Goal: Use online tool/utility: Use online tool/utility

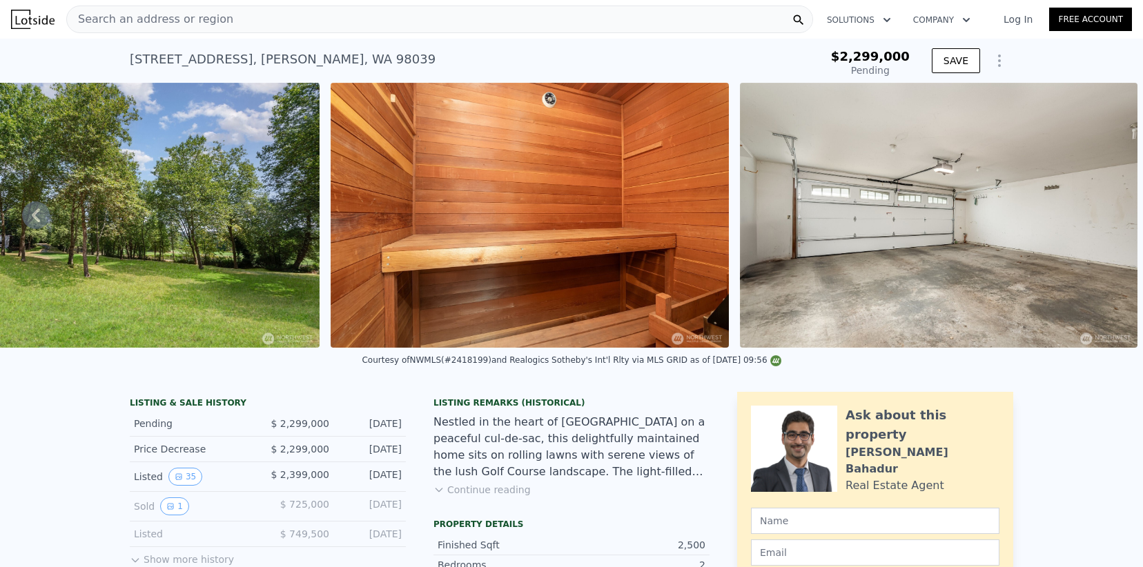
type input "$ 3,229,000"
type input "$ 439,618"
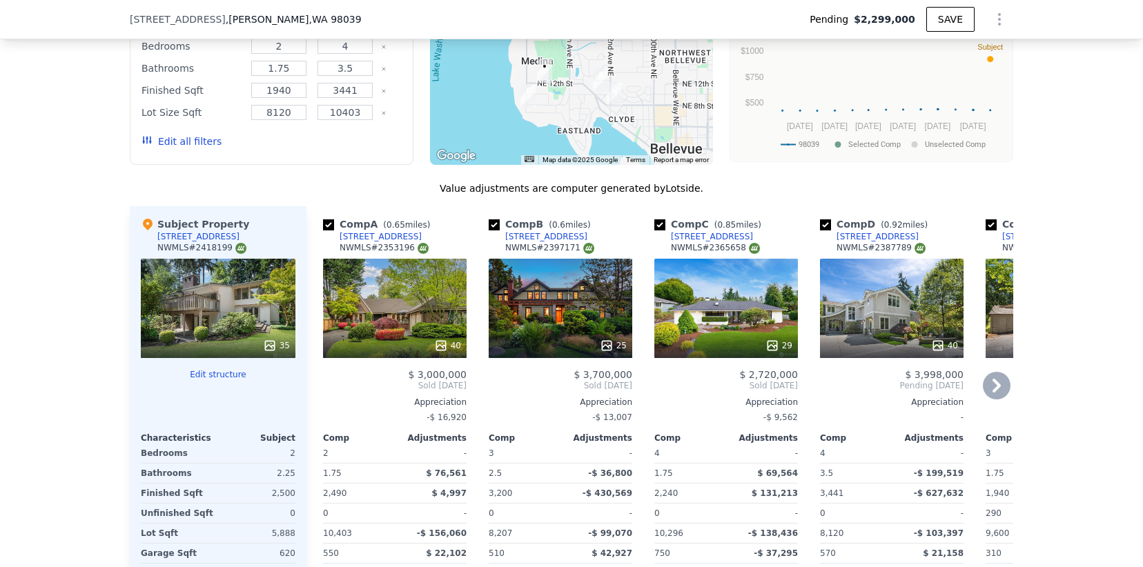
scroll to position [1367, 0]
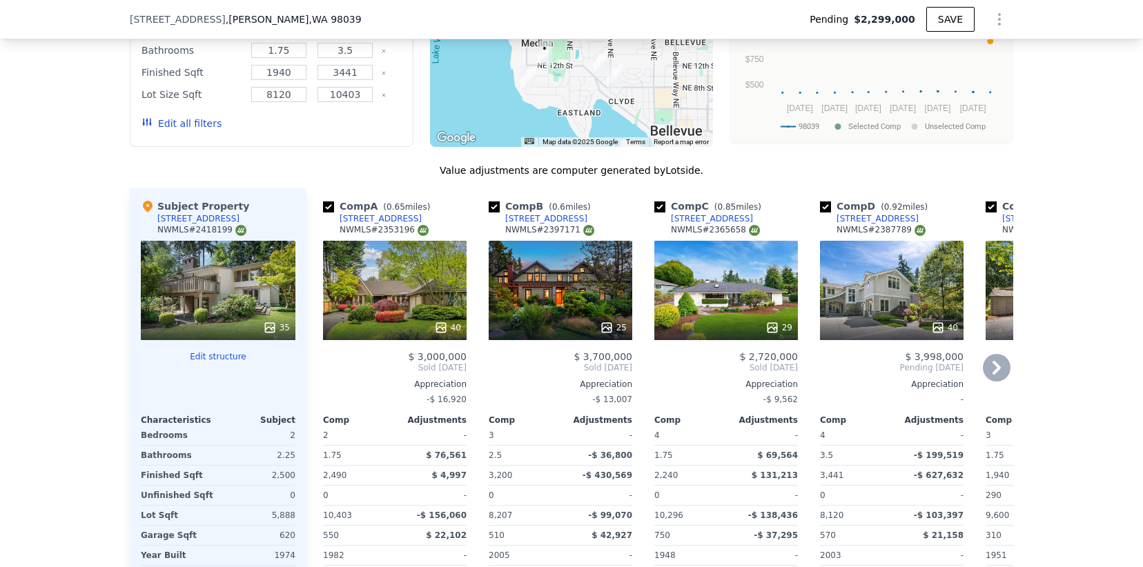
click at [540, 284] on div "25" at bounding box center [561, 290] width 144 height 99
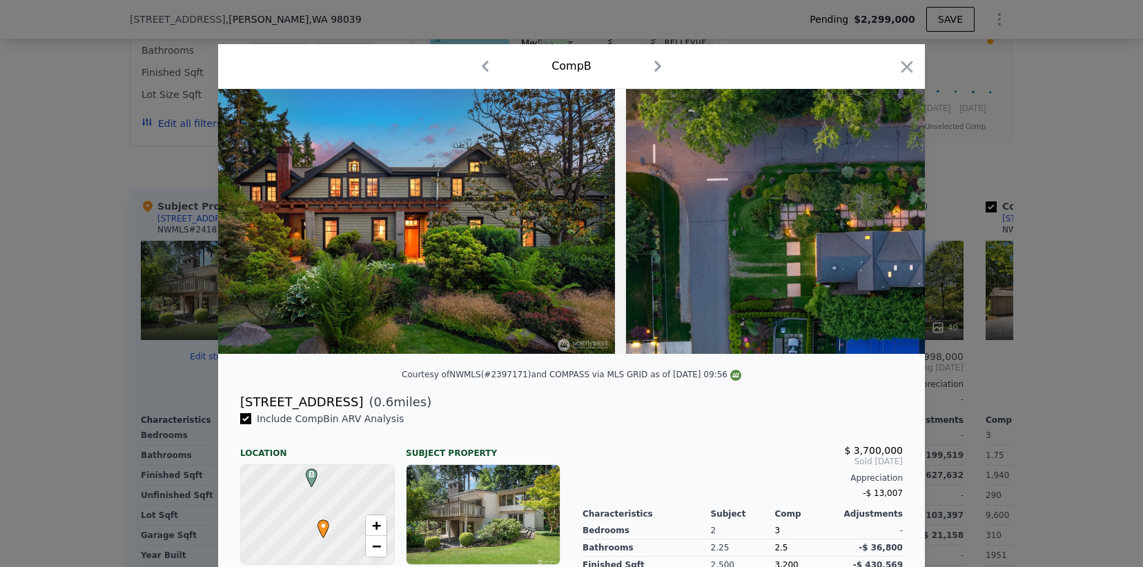
click at [90, 369] on div at bounding box center [571, 283] width 1143 height 567
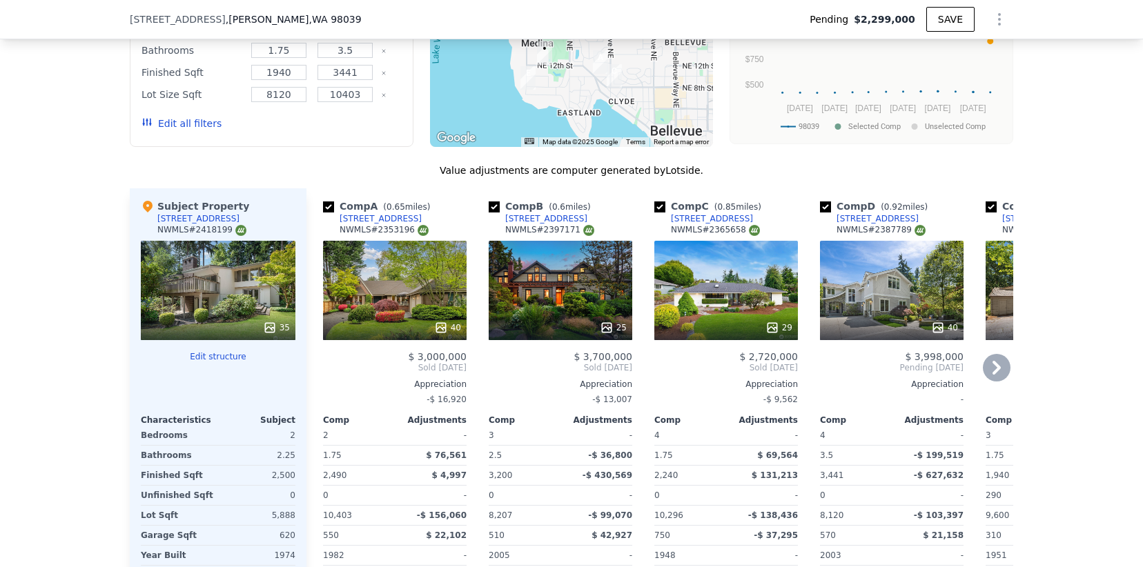
click at [541, 309] on div "25" at bounding box center [561, 290] width 144 height 99
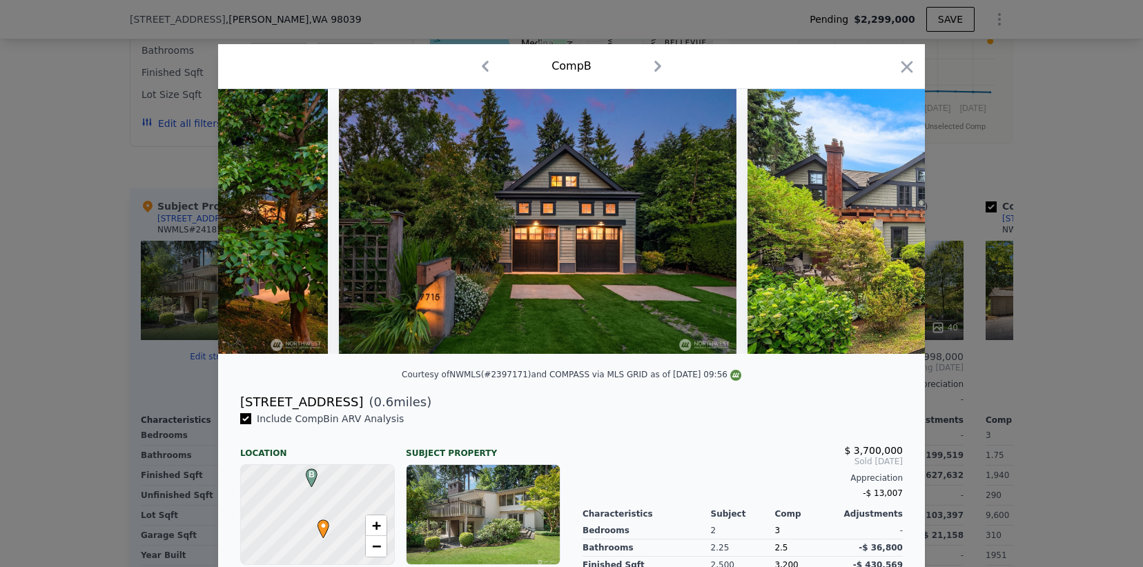
scroll to position [0, 9562]
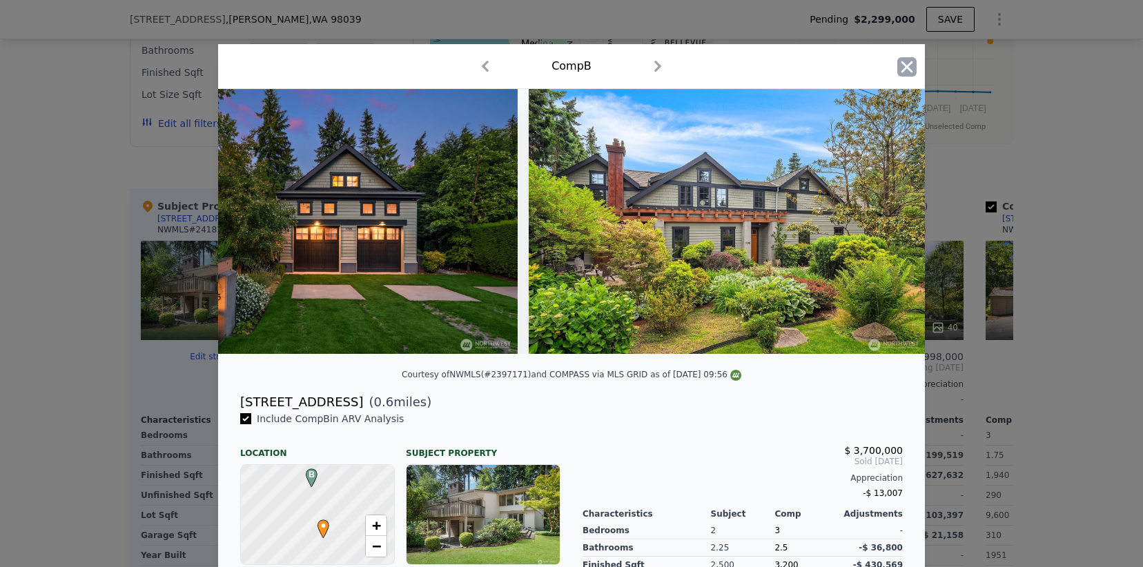
click at [907, 64] on icon "button" at bounding box center [906, 66] width 19 height 19
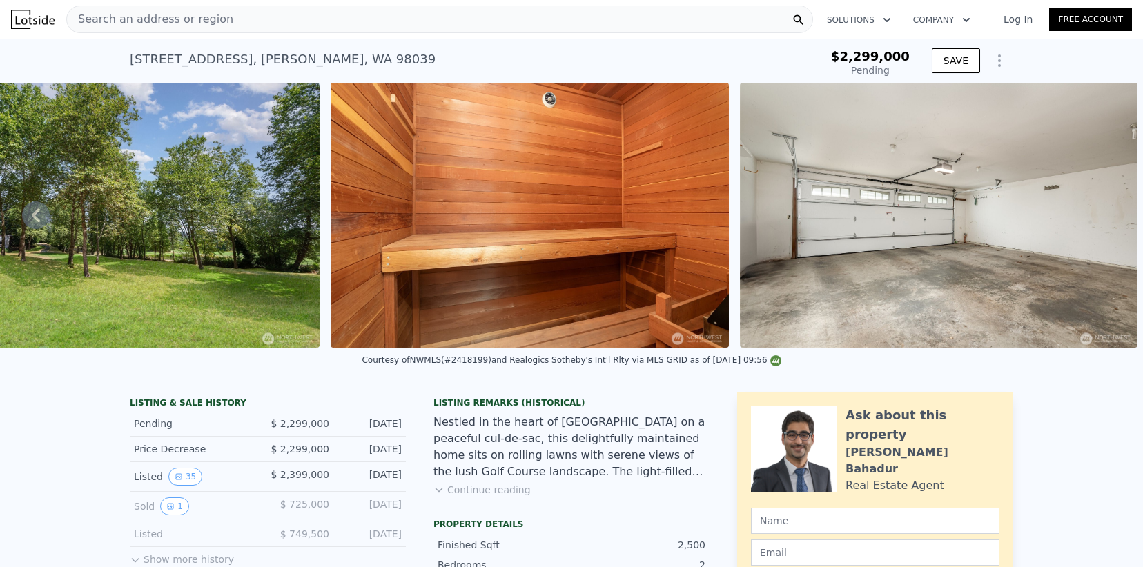
click at [181, 55] on div "1220 80th Pl NE , Medina , WA 98039" at bounding box center [283, 59] width 306 height 19
copy div "1220 80th Pl NE , Medina , WA 98039 Pending from $2.299m"
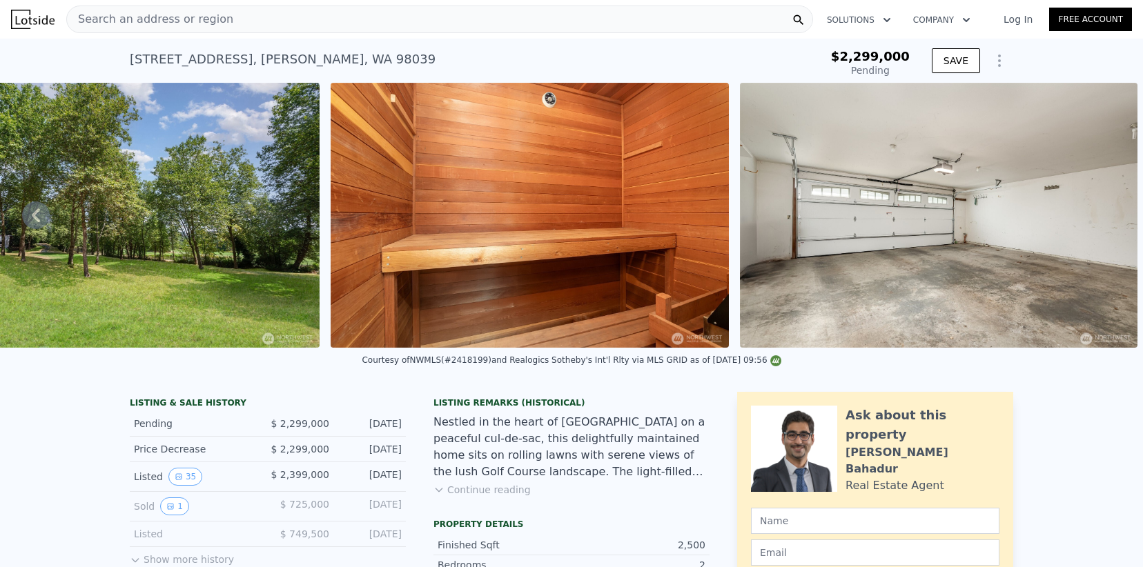
scroll to position [284, 0]
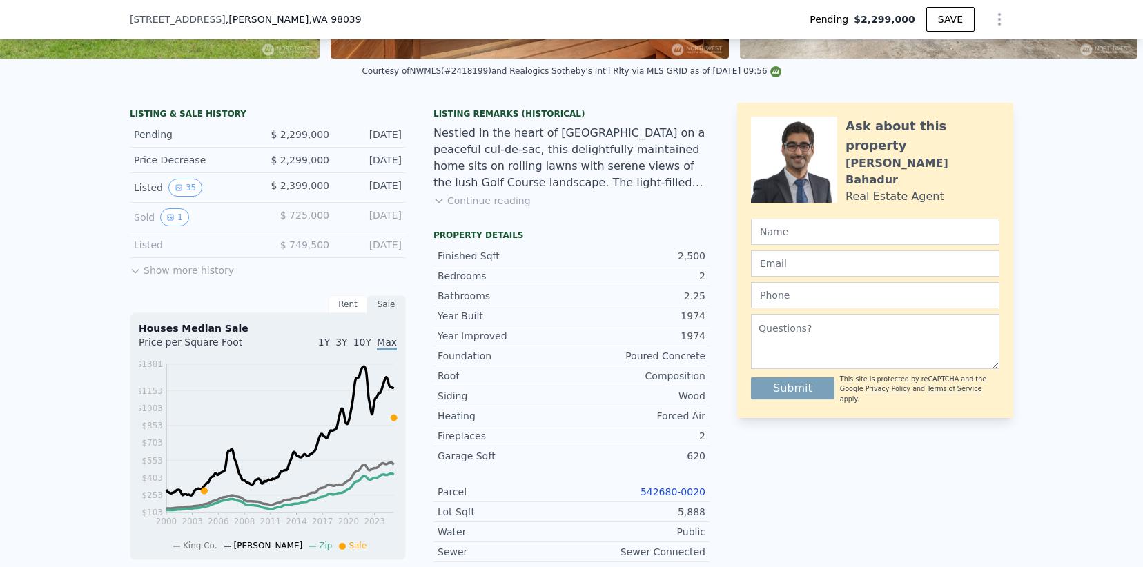
click at [479, 204] on button "Continue reading" at bounding box center [481, 201] width 97 height 14
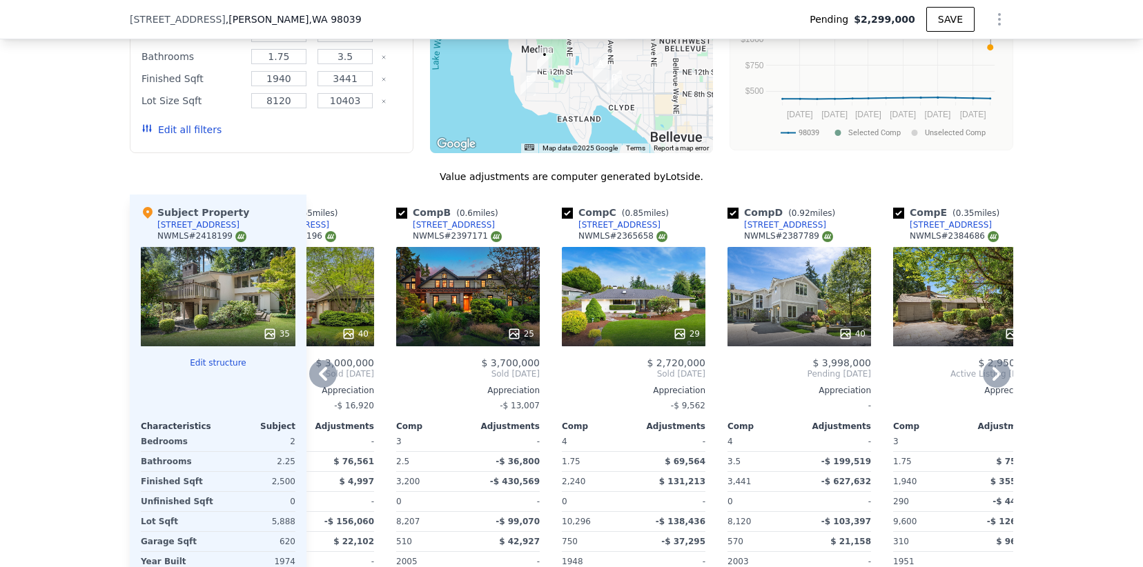
scroll to position [1519, 0]
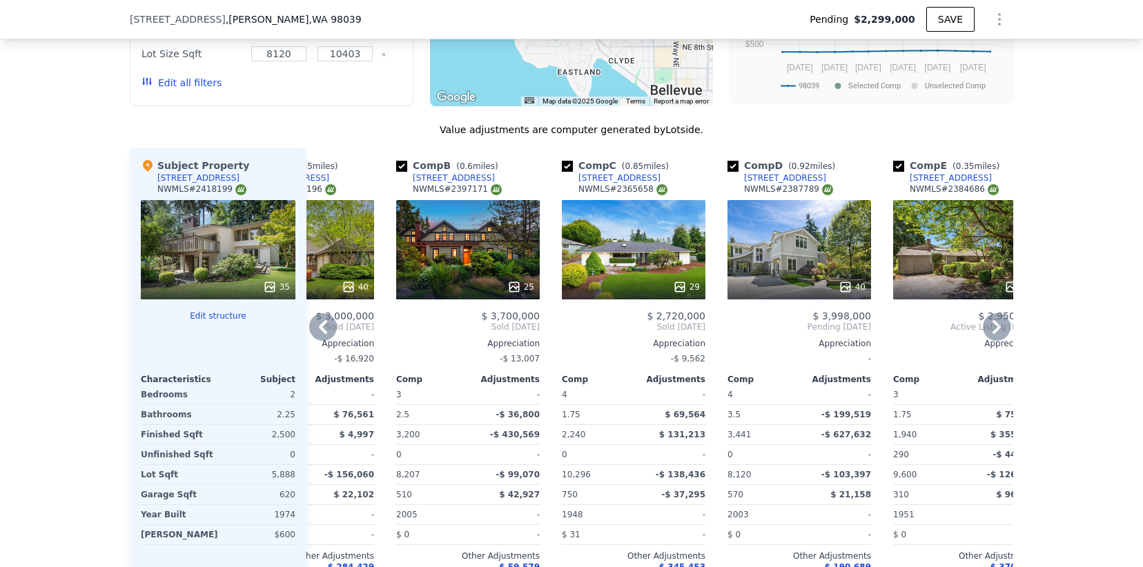
click at [733, 161] on input "checkbox" at bounding box center [733, 166] width 11 height 11
checkbox input "false"
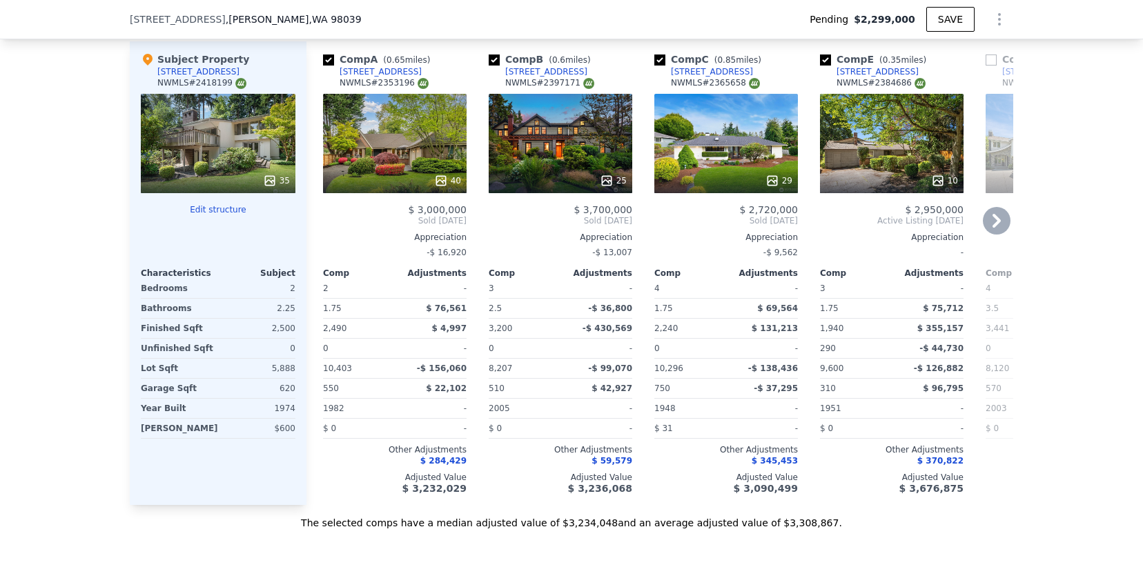
scroll to position [1519, 0]
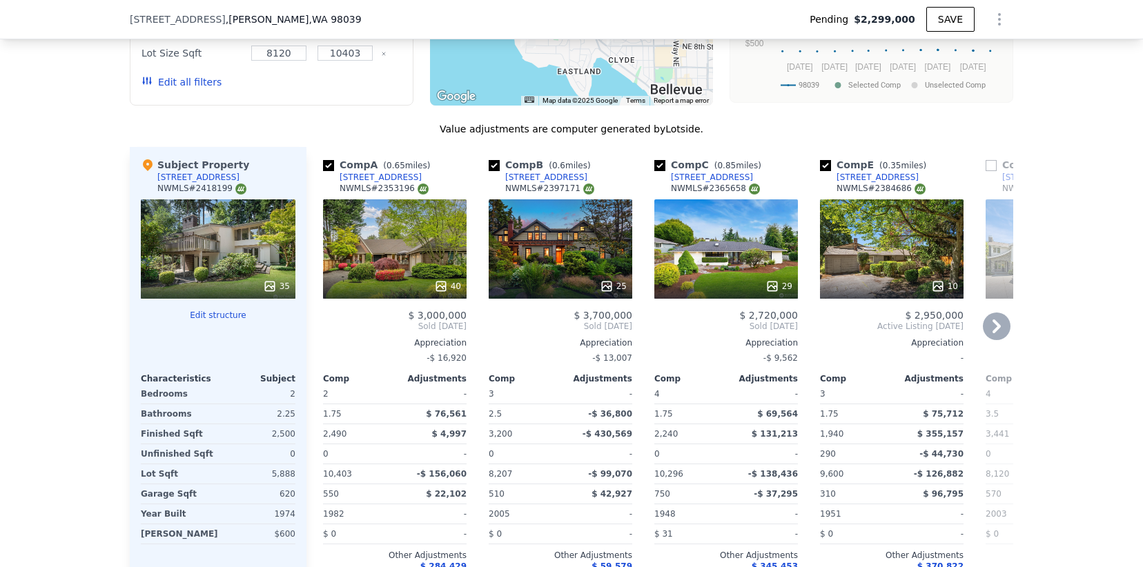
click at [493, 160] on input "checkbox" at bounding box center [494, 165] width 11 height 11
checkbox input "false"
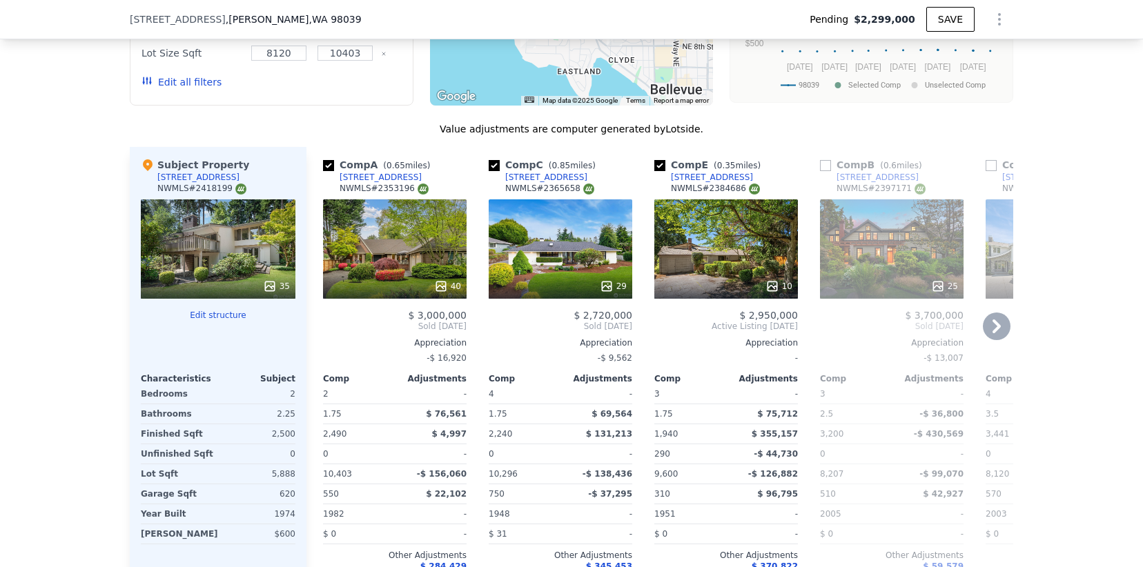
click at [695, 212] on div "10" at bounding box center [726, 248] width 144 height 99
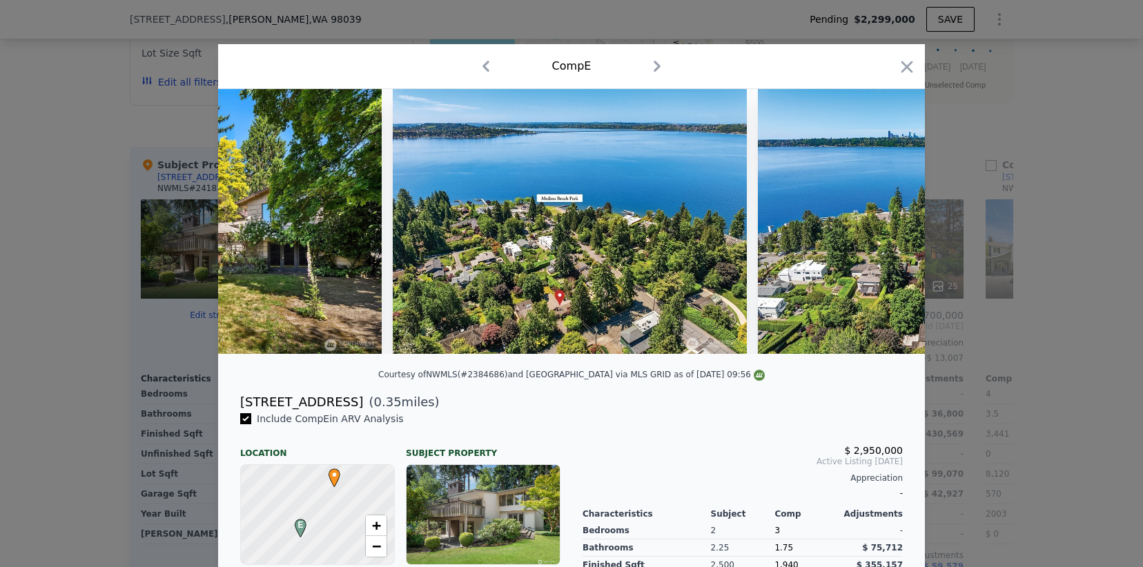
scroll to position [0, 3151]
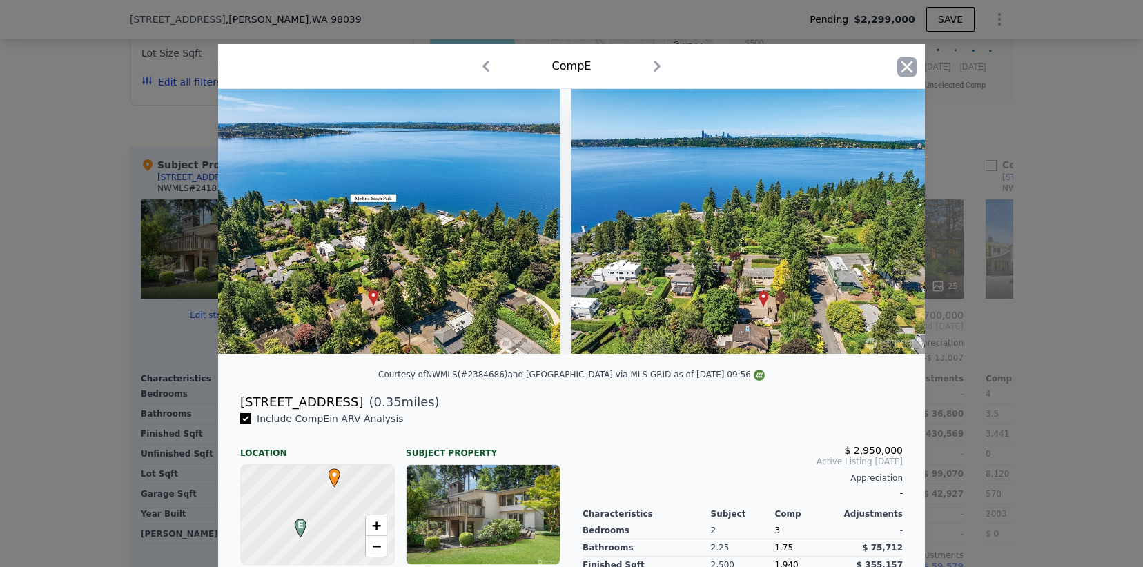
click at [901, 63] on icon "button" at bounding box center [907, 67] width 12 height 12
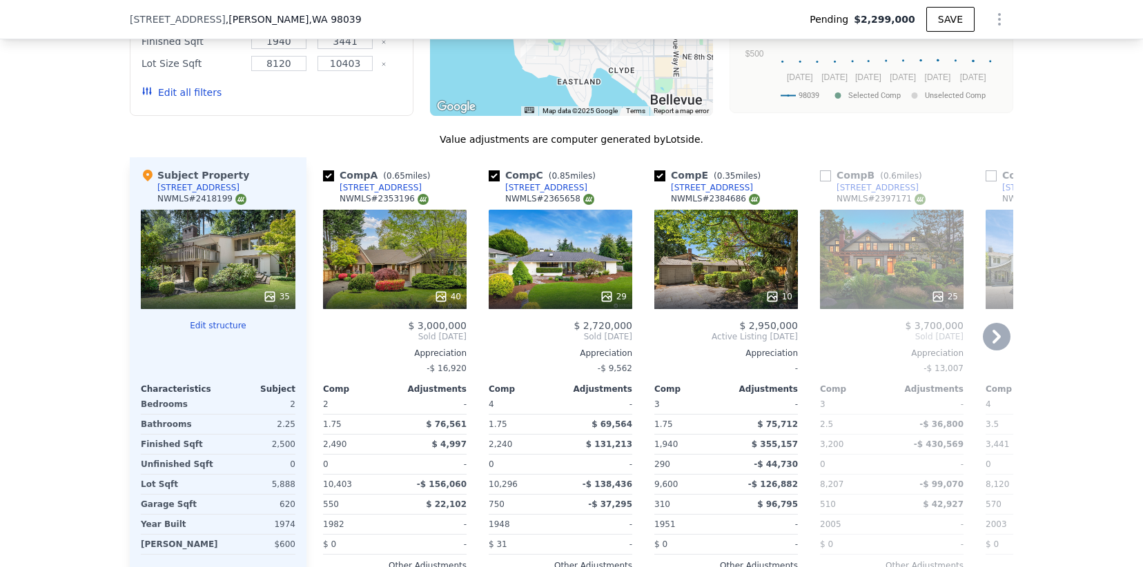
scroll to position [1521, 0]
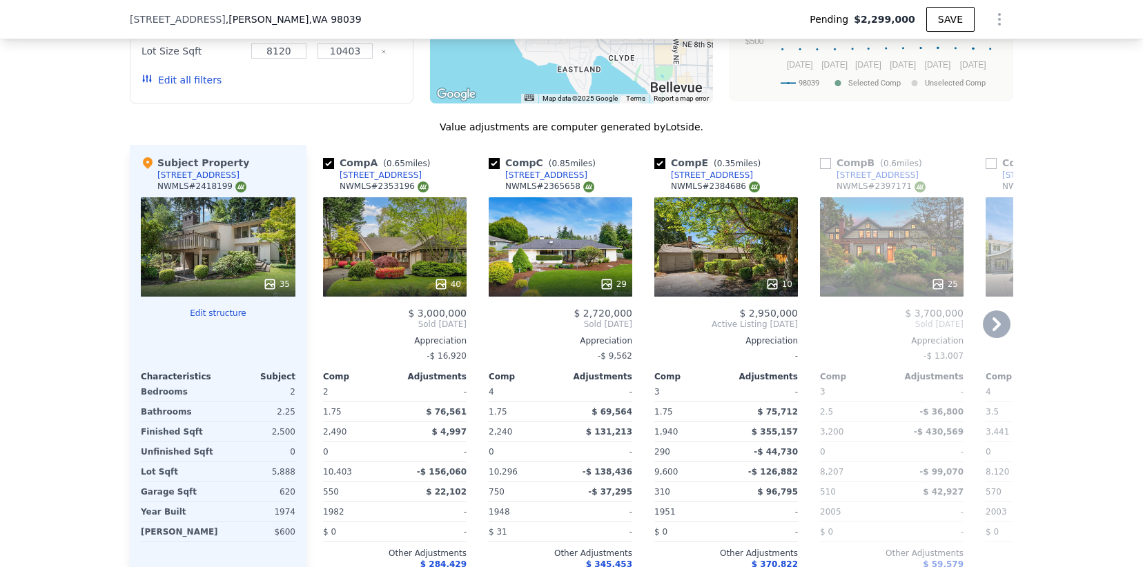
click at [545, 236] on div "29" at bounding box center [561, 246] width 144 height 99
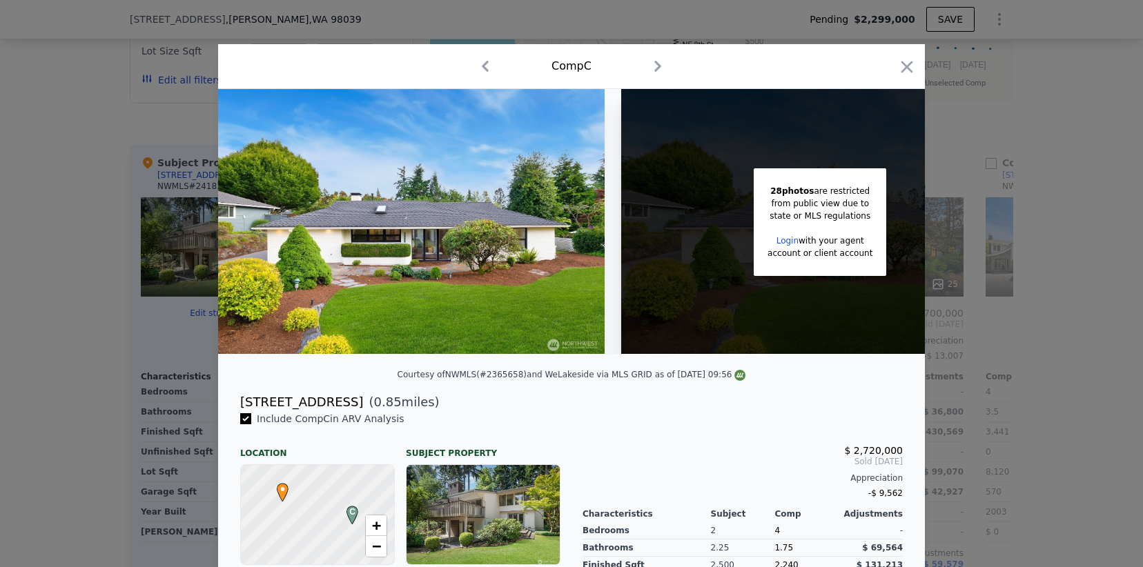
click at [790, 233] on div at bounding box center [820, 228] width 105 height 12
click at [788, 237] on link "Login" at bounding box center [788, 241] width 22 height 10
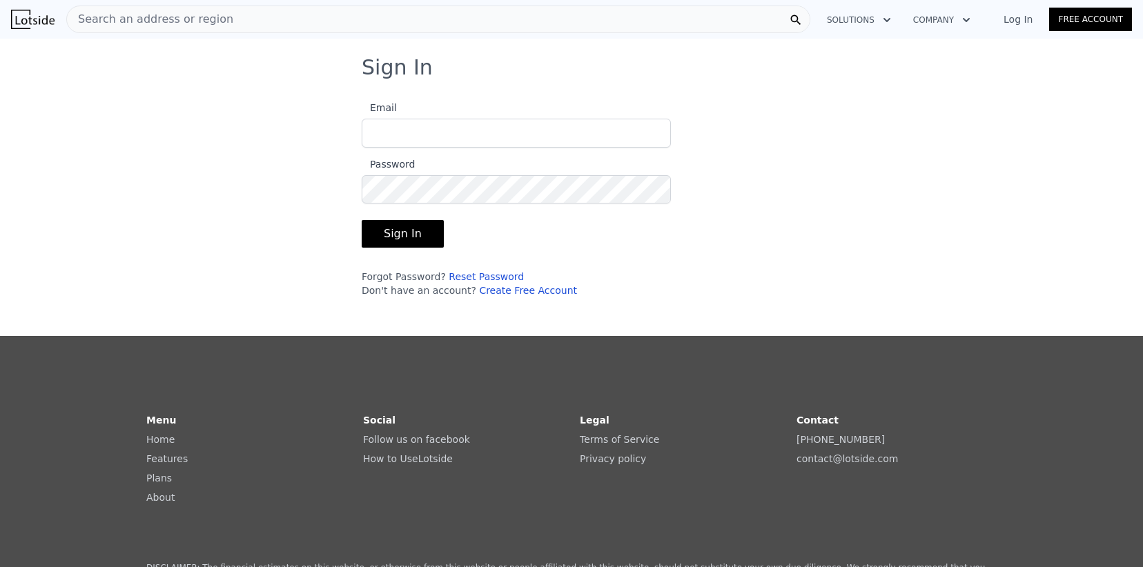
type input "ludek@pellego.com"
click at [422, 236] on button "Sign In" at bounding box center [403, 234] width 82 height 28
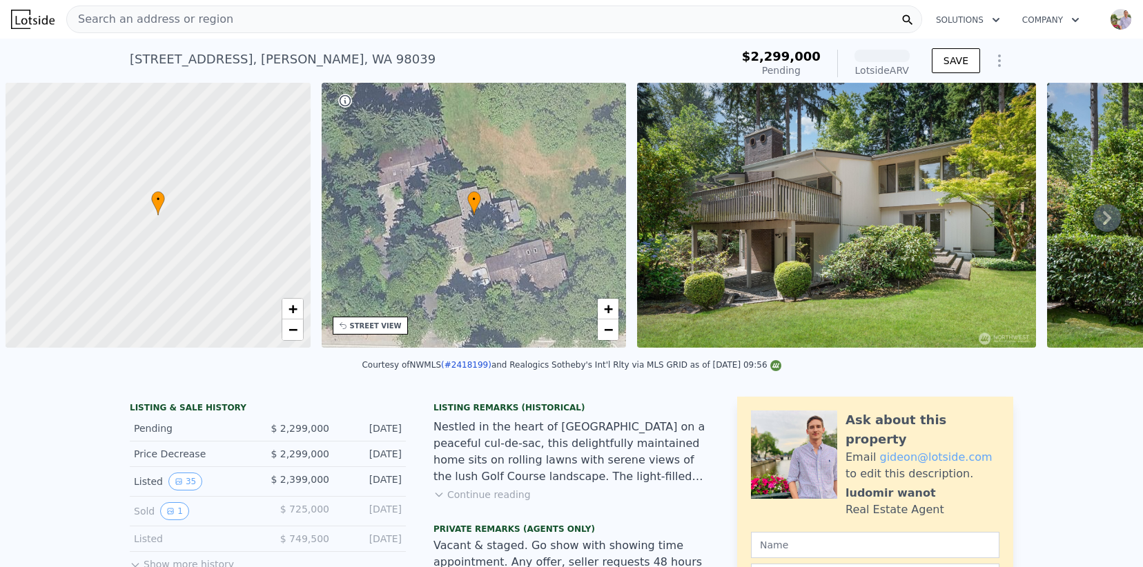
scroll to position [0, 6]
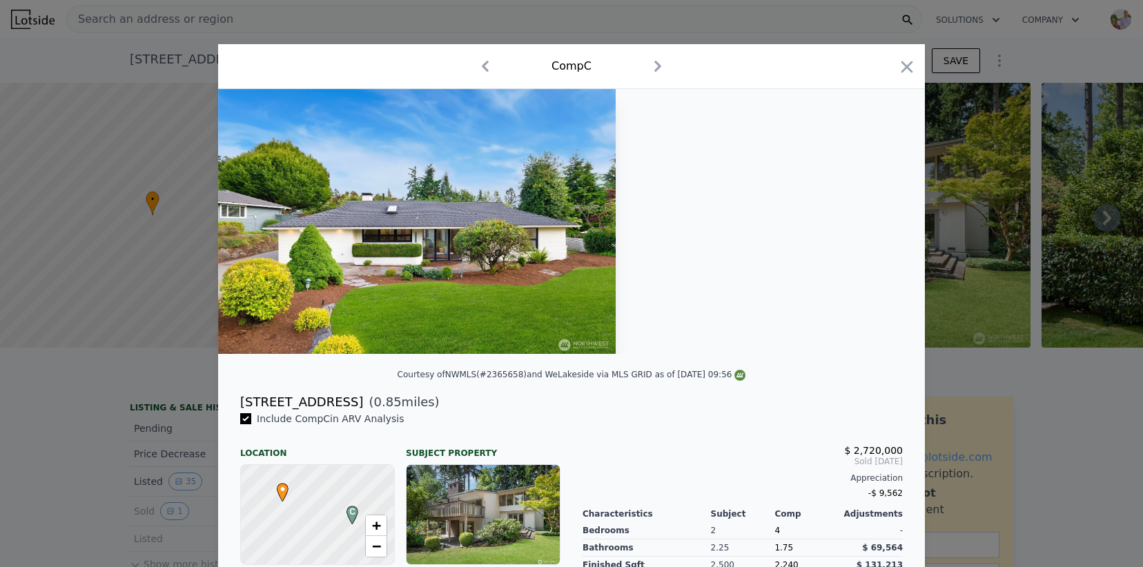
click at [668, 282] on div at bounding box center [571, 221] width 707 height 265
click at [904, 70] on icon "button" at bounding box center [906, 66] width 19 height 19
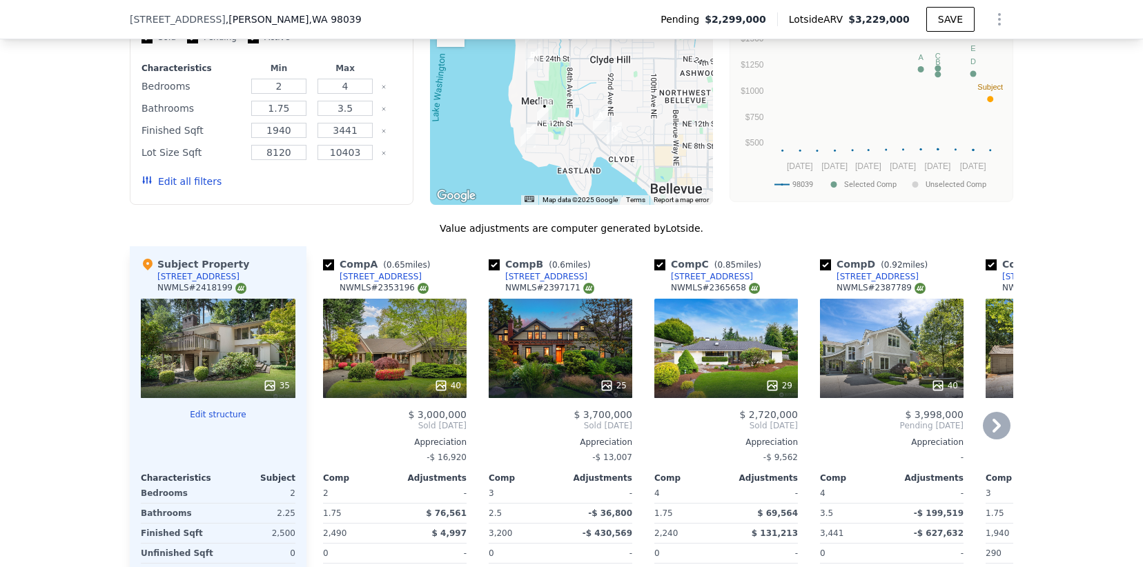
scroll to position [1530, 0]
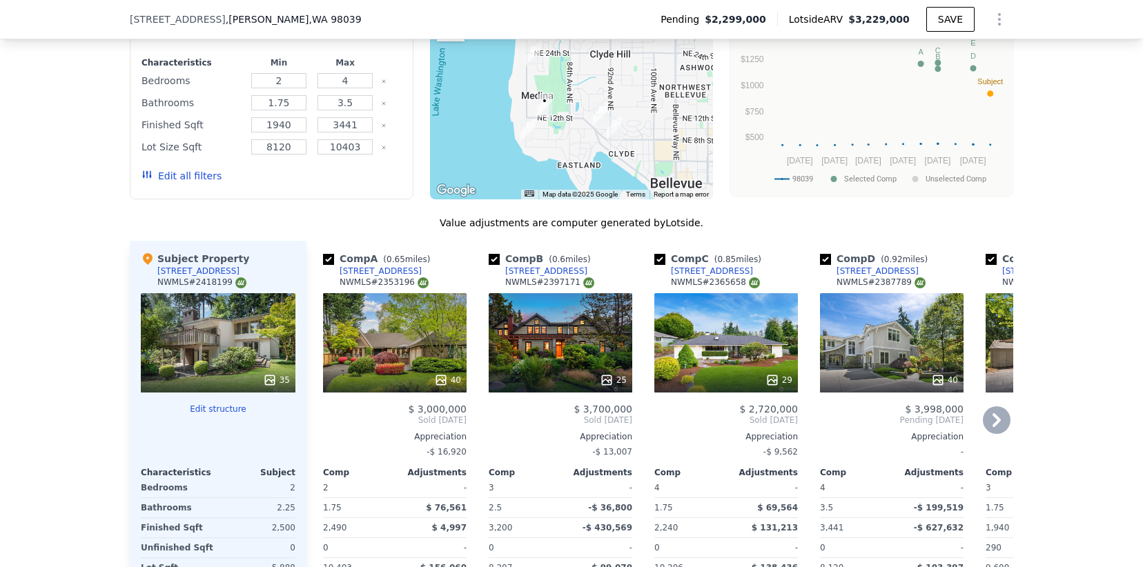
drag, startPoint x: 749, startPoint y: 225, endPoint x: 737, endPoint y: 229, distance: 13.1
click at [737, 252] on div "Comp C ( 0.85 miles) 9311 Sunset Way NWMLS # 2365658" at bounding box center [726, 272] width 144 height 41
copy div "9311 Sunset Way"
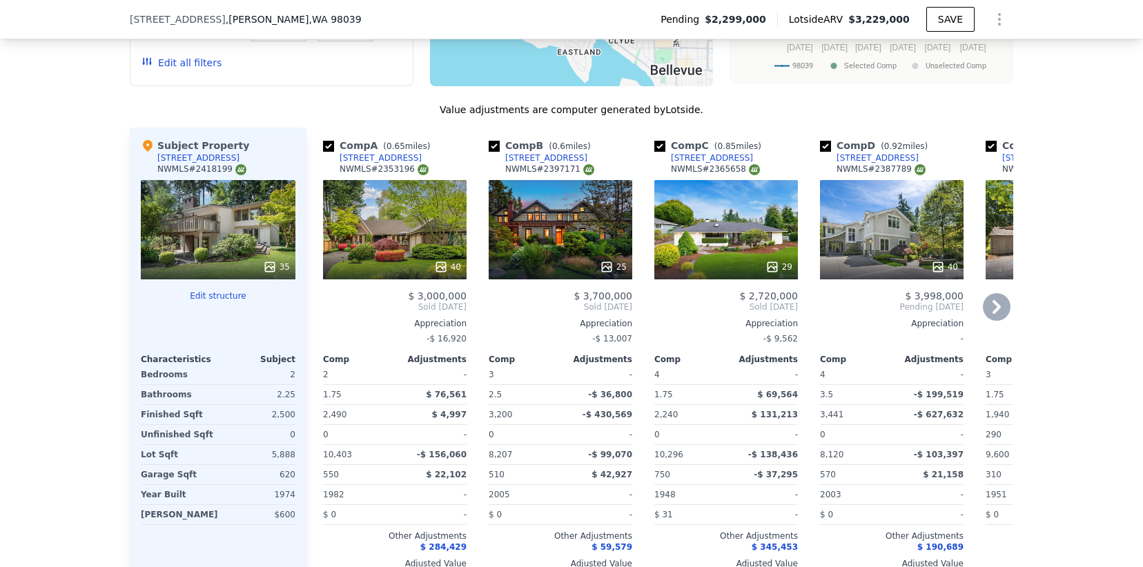
scroll to position [1655, 0]
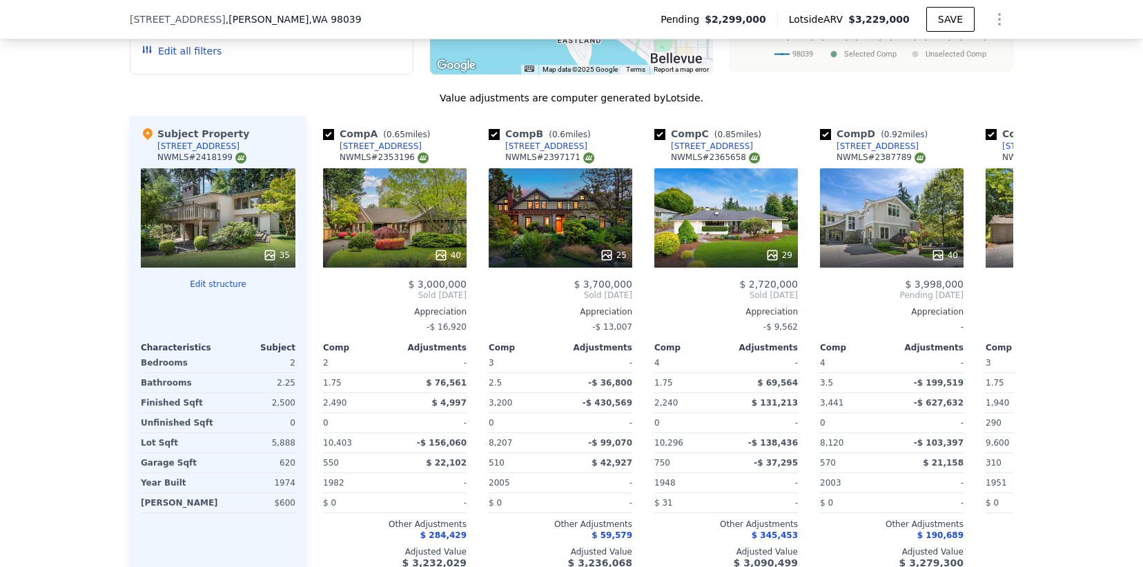
click at [232, 192] on div "35" at bounding box center [218, 217] width 155 height 99
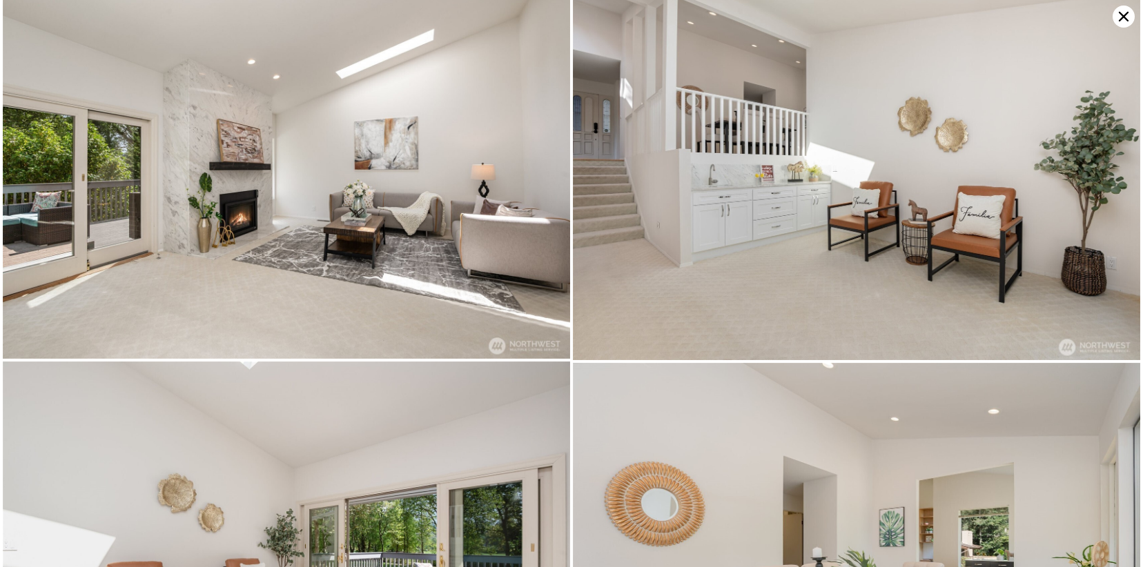
scroll to position [1512, 0]
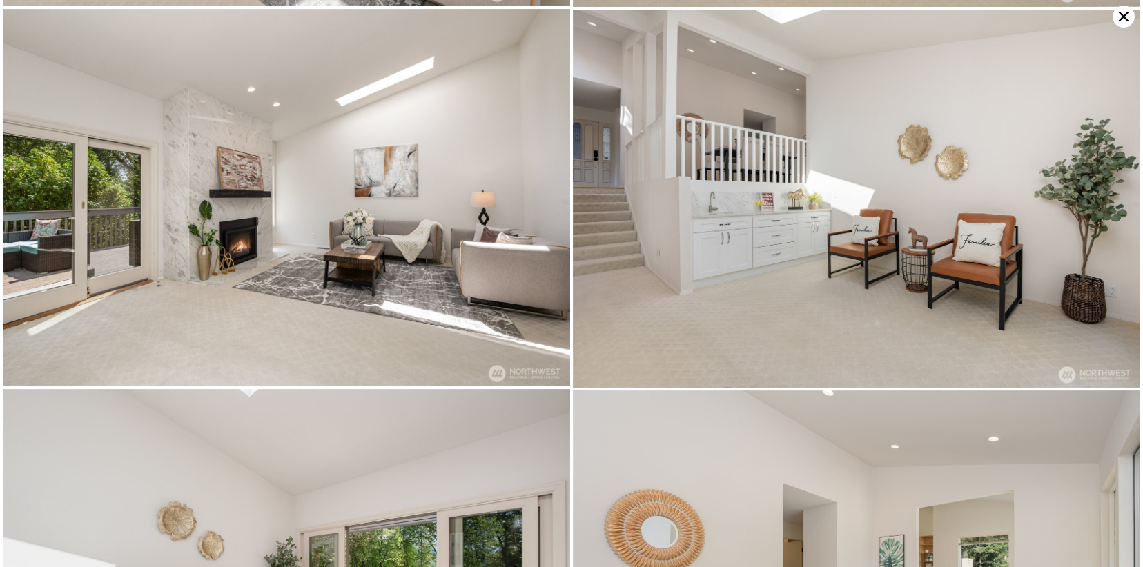
click at [1120, 18] on icon at bounding box center [1124, 17] width 22 height 22
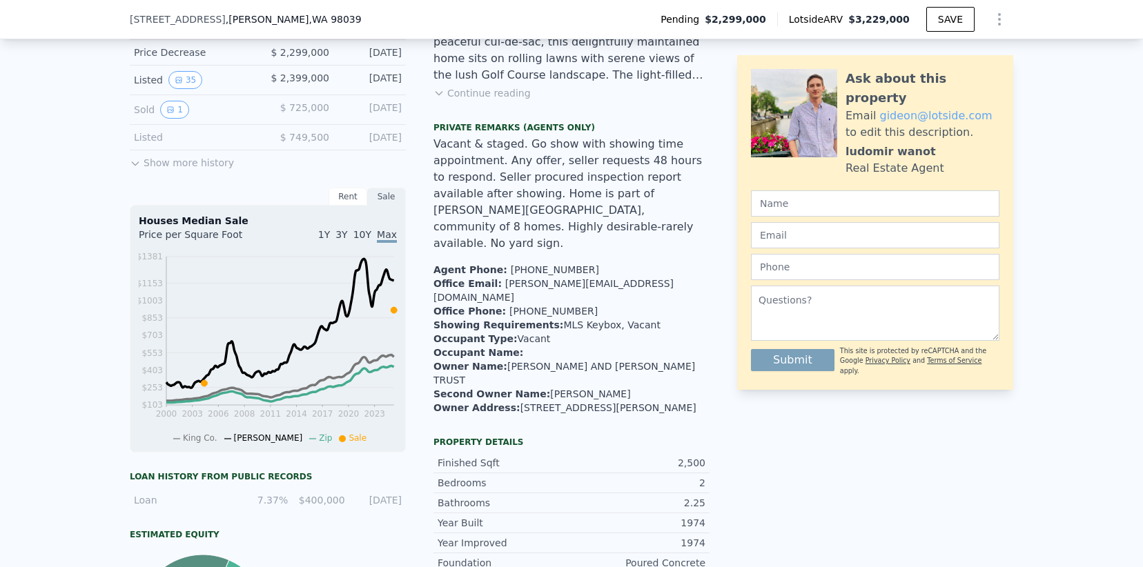
scroll to position [531, 0]
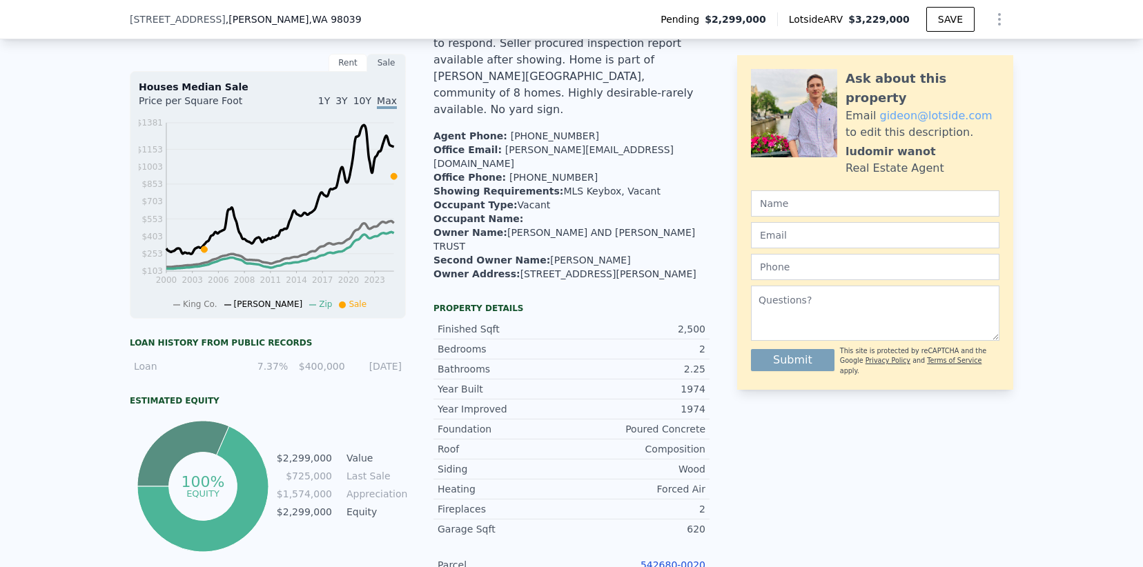
click at [681, 560] on link "542680-0020" at bounding box center [673, 565] width 65 height 11
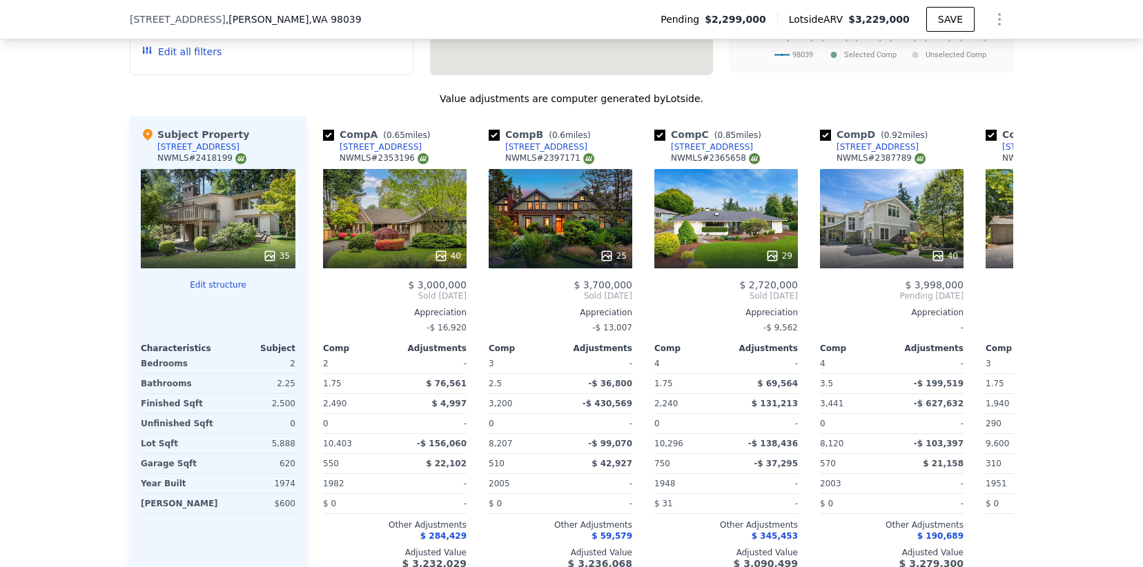
scroll to position [2219, 0]
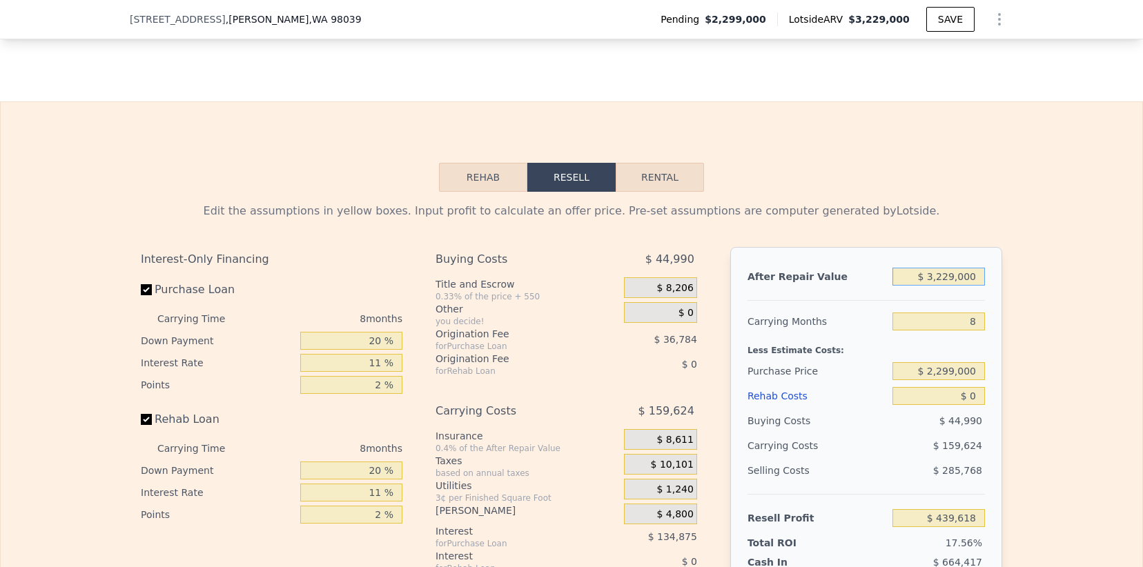
click at [933, 268] on input "$ 3,229,000" at bounding box center [939, 277] width 92 height 18
type input "$ 28"
type input "-$ 2,495,528"
type input "$ 280"
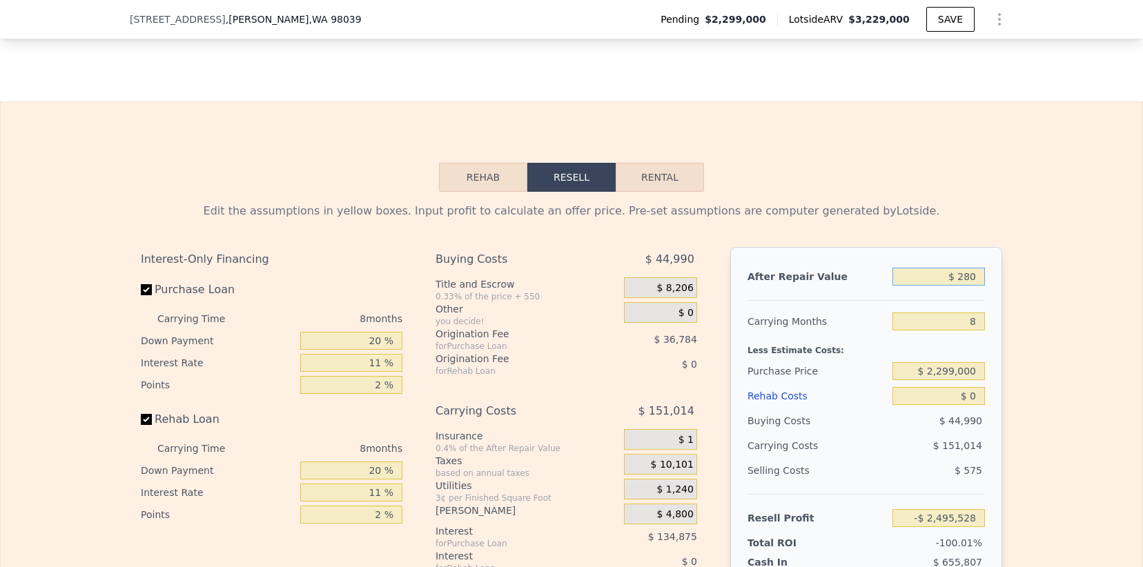
type input "-$ 2,495,299"
type input "$ 2,800"
type input "-$ 2,493,007"
type input "$ 28,000"
type input "-$ 2,470,101"
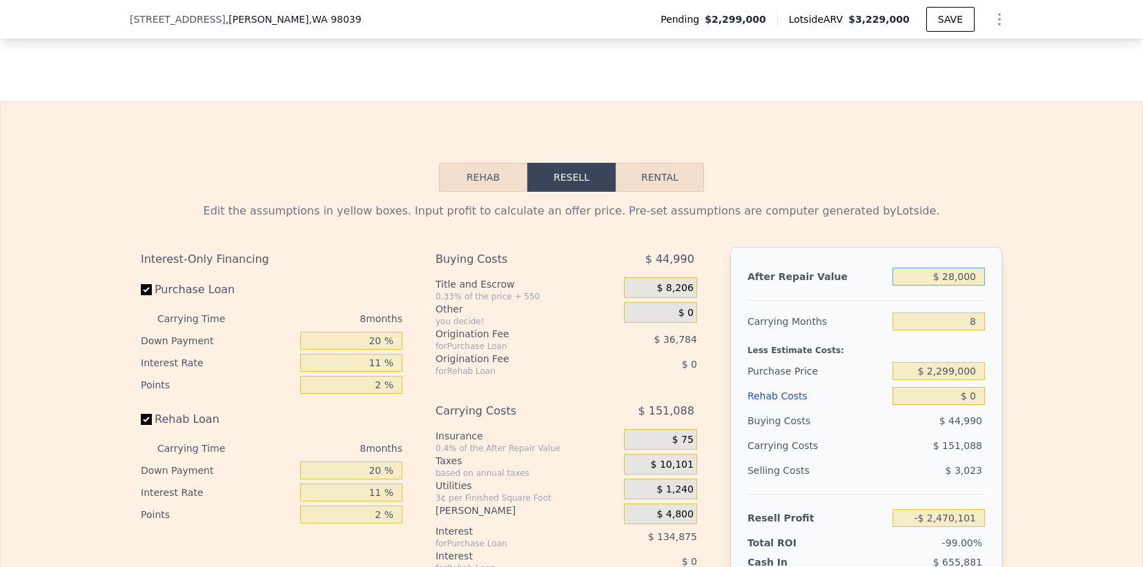
type input "$ 280,000"
type input "-$ 2,241,032"
type input "$ 2,800,000"
type input "$ 49,656"
type input "$ 2,800,000"
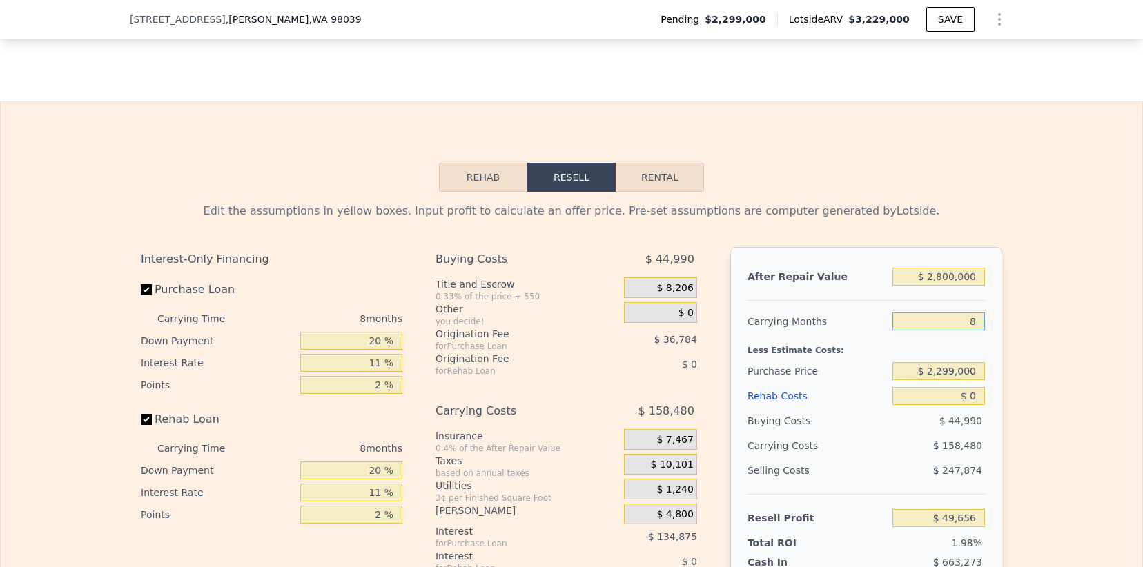
click at [977, 313] on input "8" at bounding box center [939, 322] width 92 height 18
click at [957, 362] on input "$ 2,299,000" at bounding box center [939, 371] width 92 height 18
type input "$ 2,180,000"
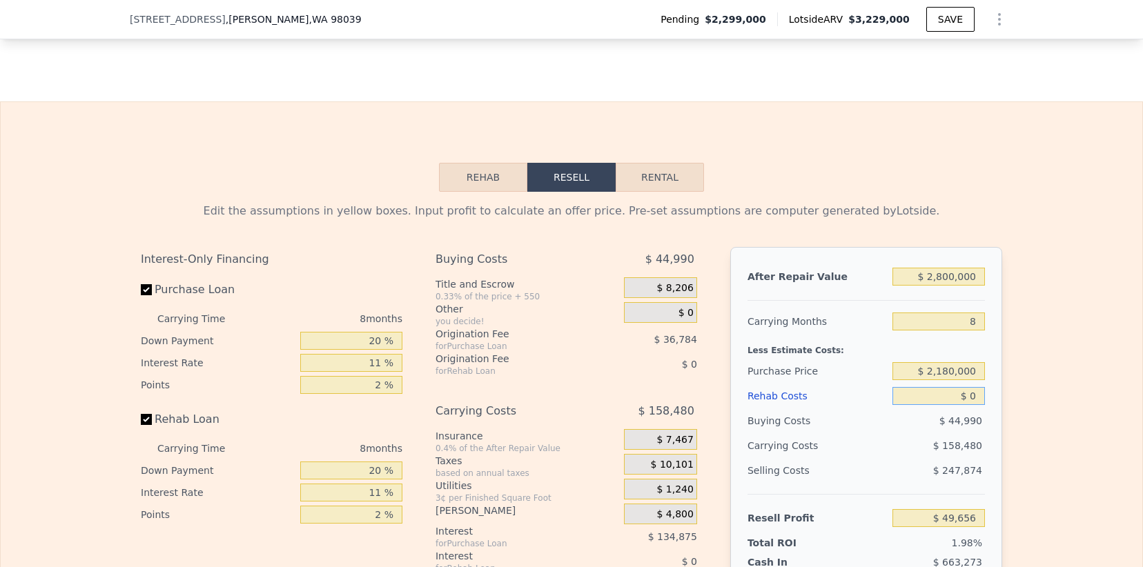
click at [975, 387] on input "$ 0" at bounding box center [939, 396] width 92 height 18
type input "$ 177,933"
click at [975, 313] on input "8" at bounding box center [939, 322] width 92 height 18
type input "1"
type input "$ 310,499"
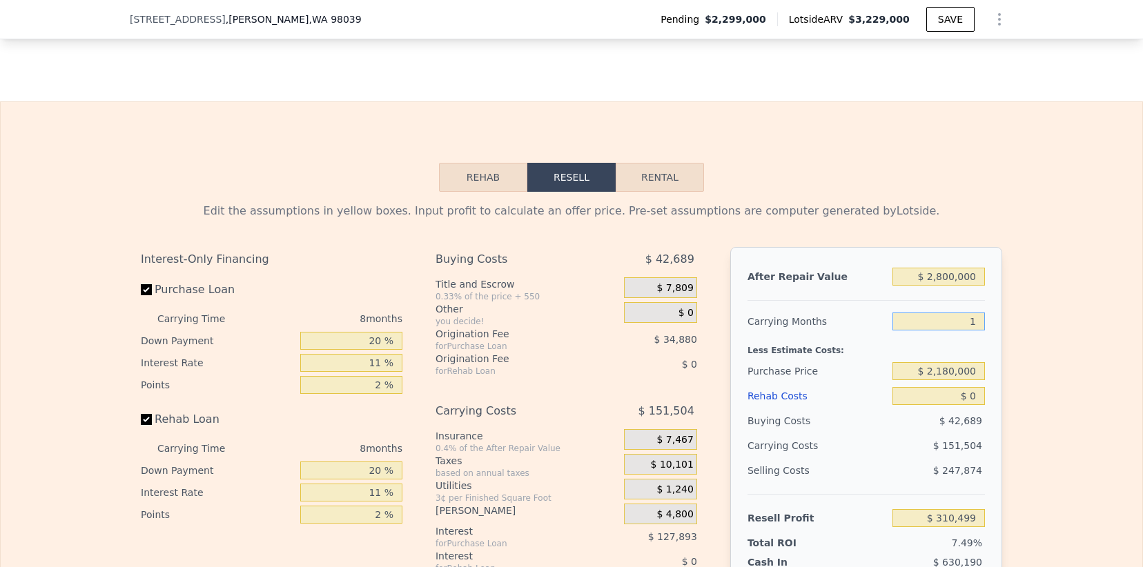
type input "12"
type input "$ 102,182"
type input "1"
type input "$ 310,499"
type input "10"
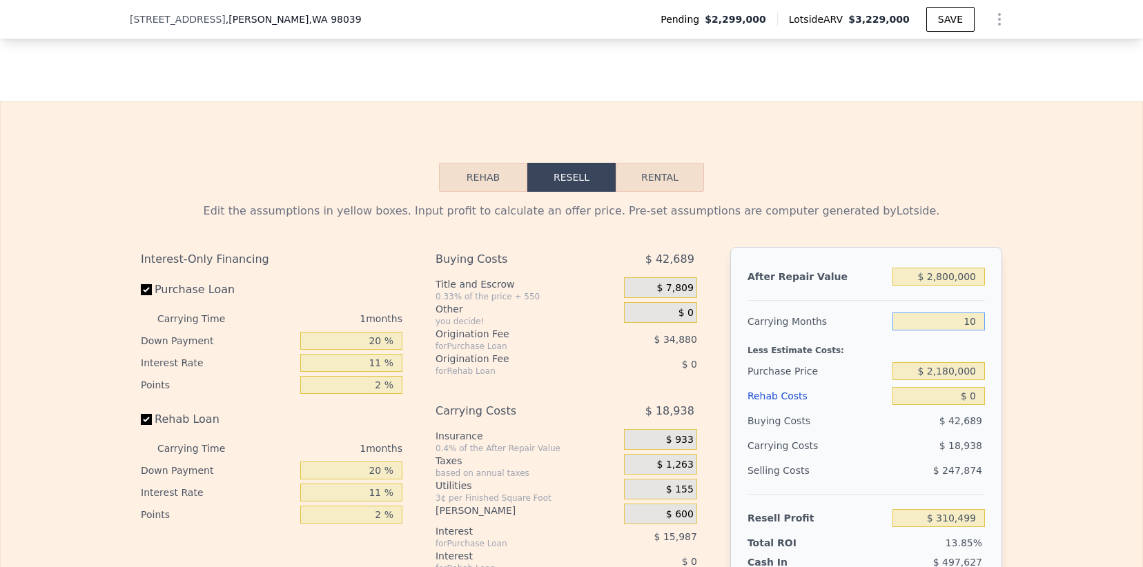
type input "$ 140,058"
type input "10"
click at [974, 387] on input "$ 0" at bounding box center [939, 396] width 92 height 18
type input "$ 30"
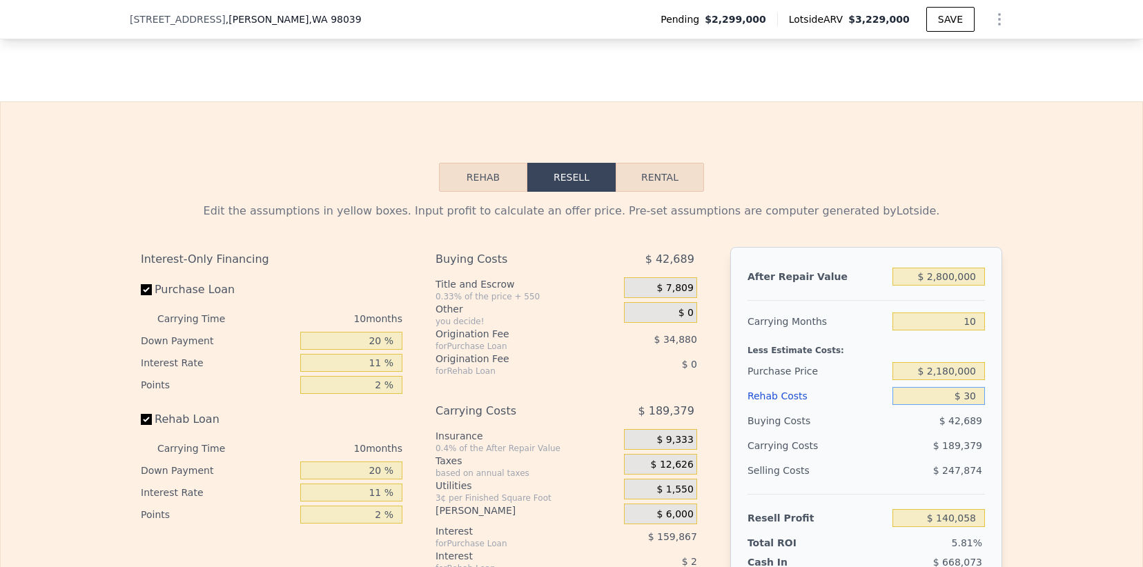
type input "$ 140,028"
type input "$ 300"
type input "$ 139,733"
type input "$ 3,000"
type input "$ 136,790"
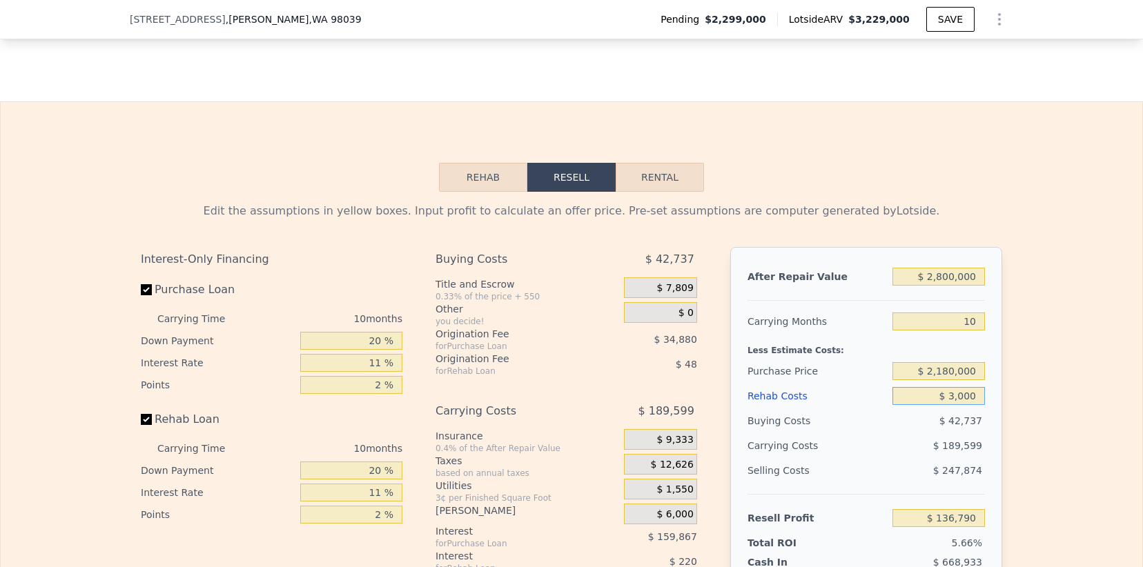
type input "$ 30,000"
type input "$ 107,378"
type input "$ 300,000"
type input "-$ 186,742"
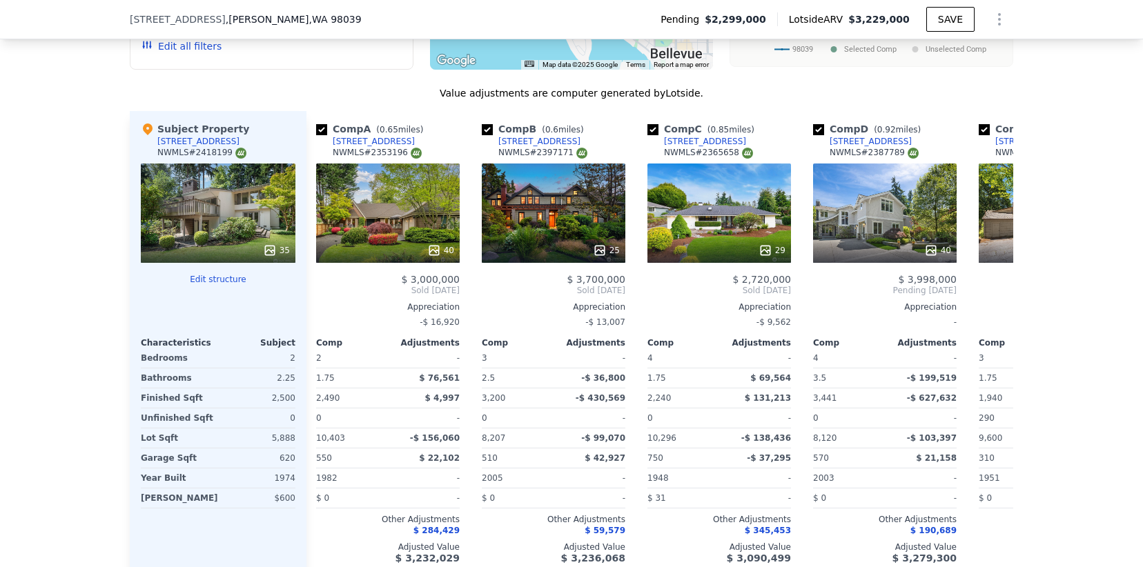
scroll to position [0, 0]
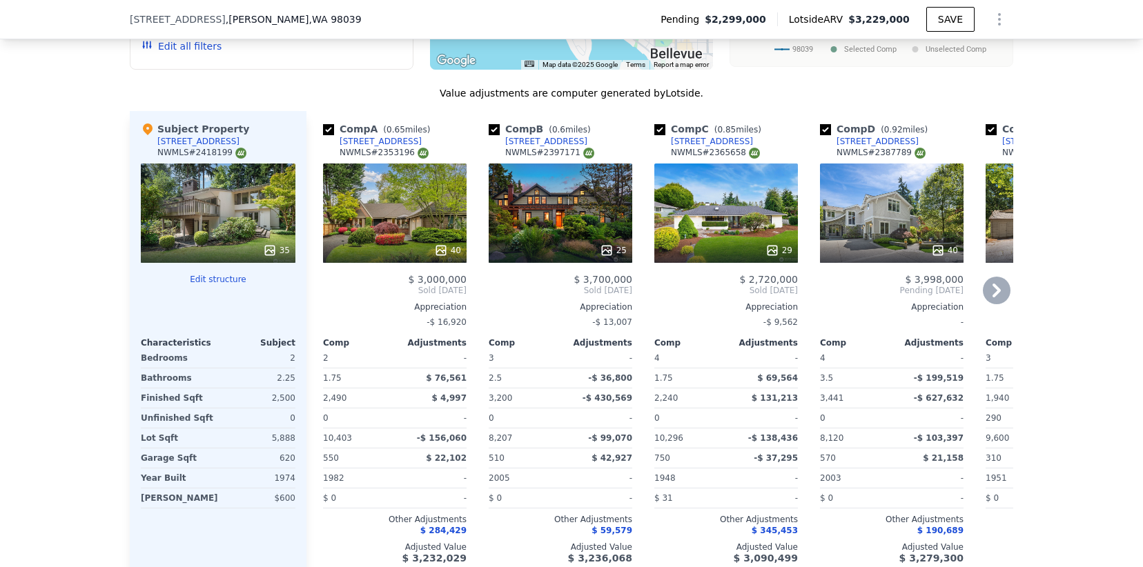
click at [401, 175] on div "40" at bounding box center [395, 213] width 144 height 99
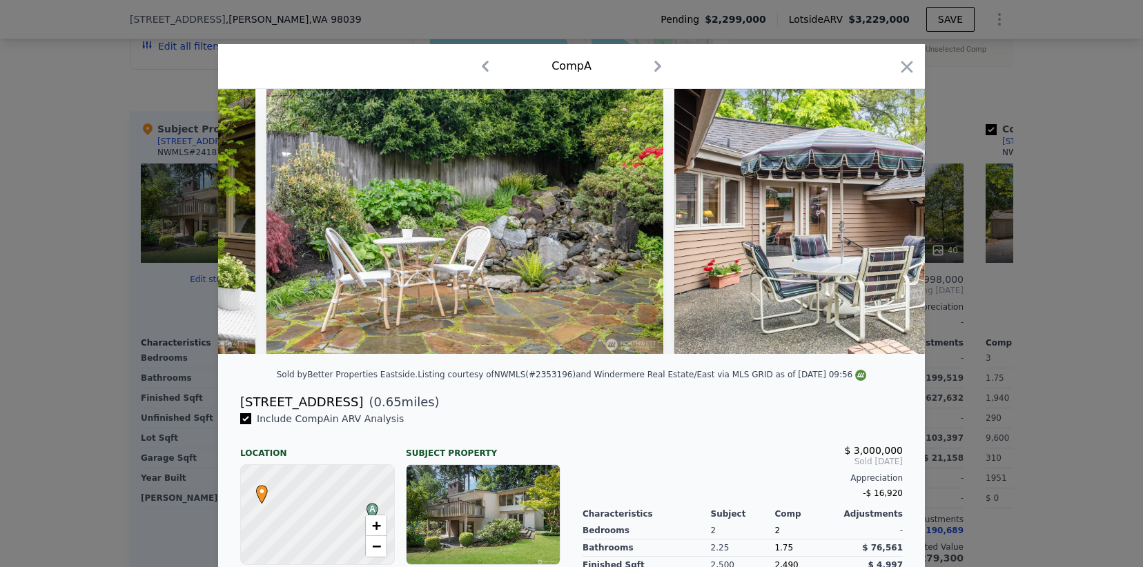
scroll to position [0, 15164]
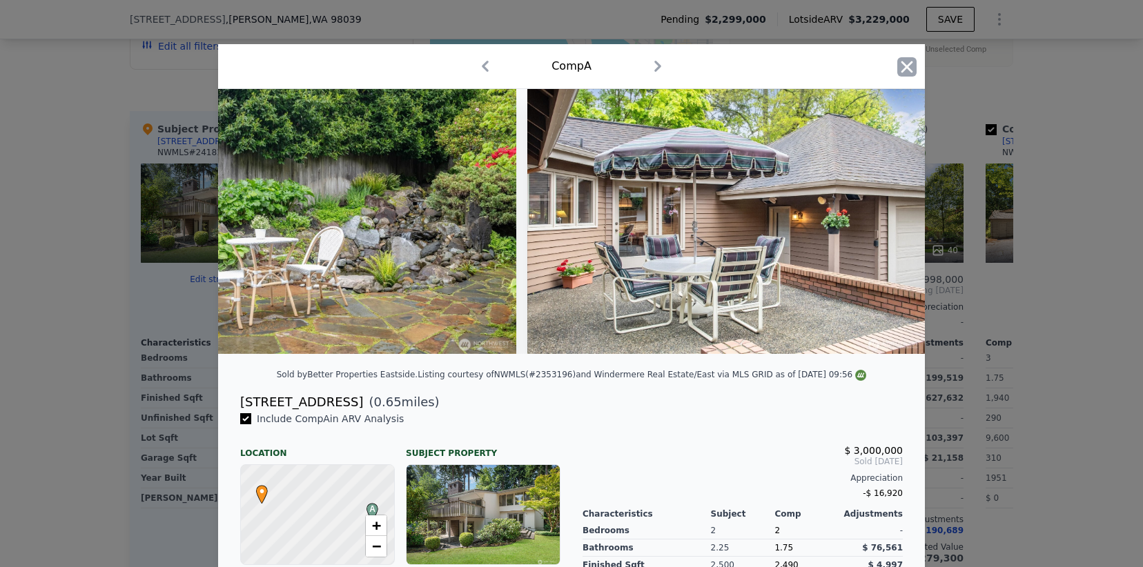
click at [897, 62] on icon "button" at bounding box center [906, 66] width 19 height 19
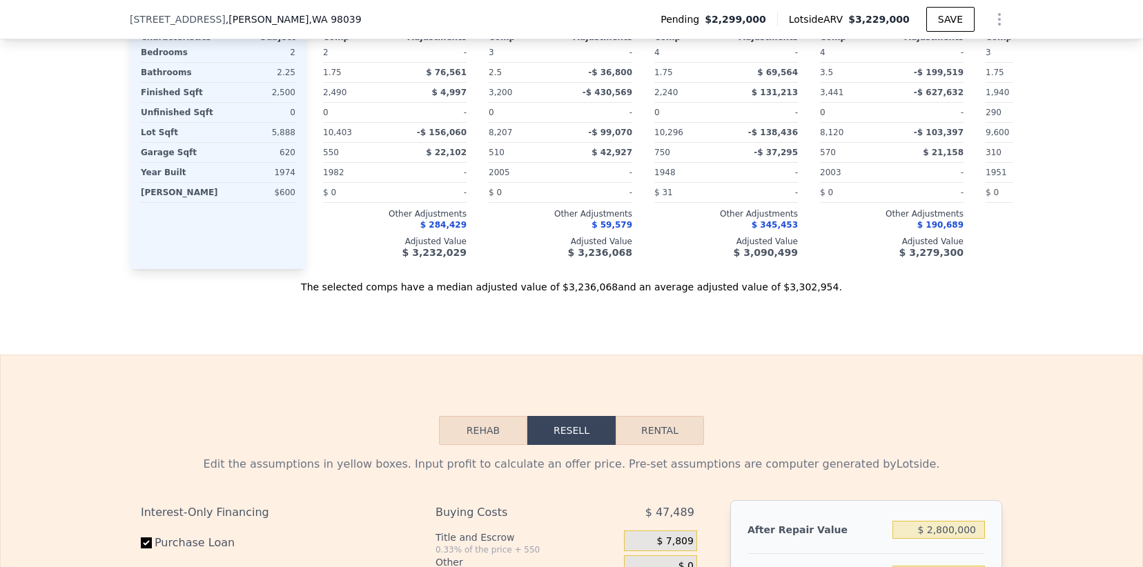
scroll to position [2236, 0]
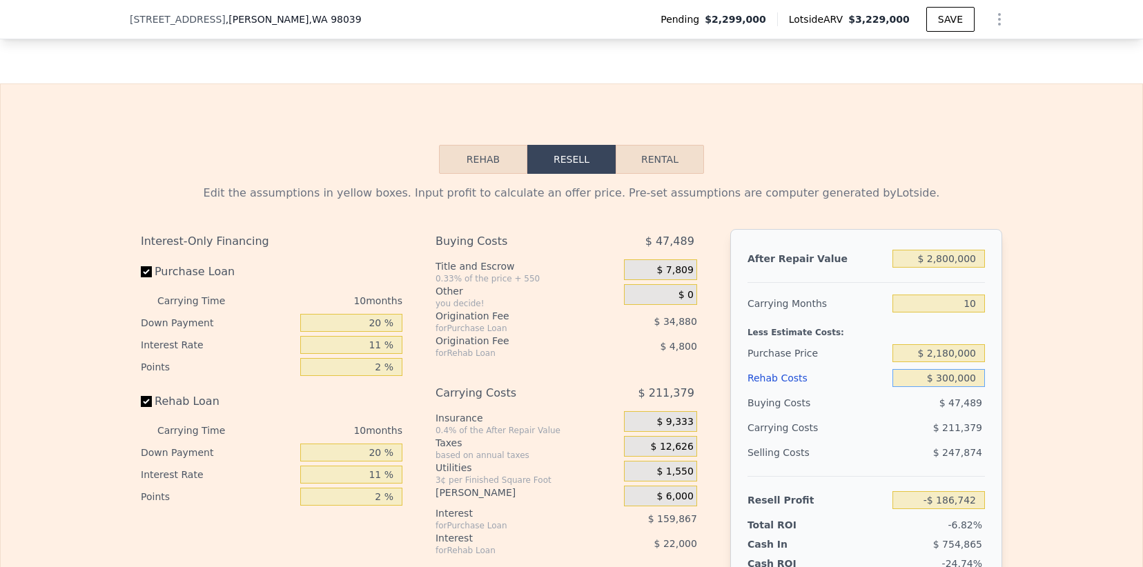
click at [967, 369] on input "$ 300,000" at bounding box center [939, 378] width 92 height 18
type input "$ 2,900"
type input "$ 136,902"
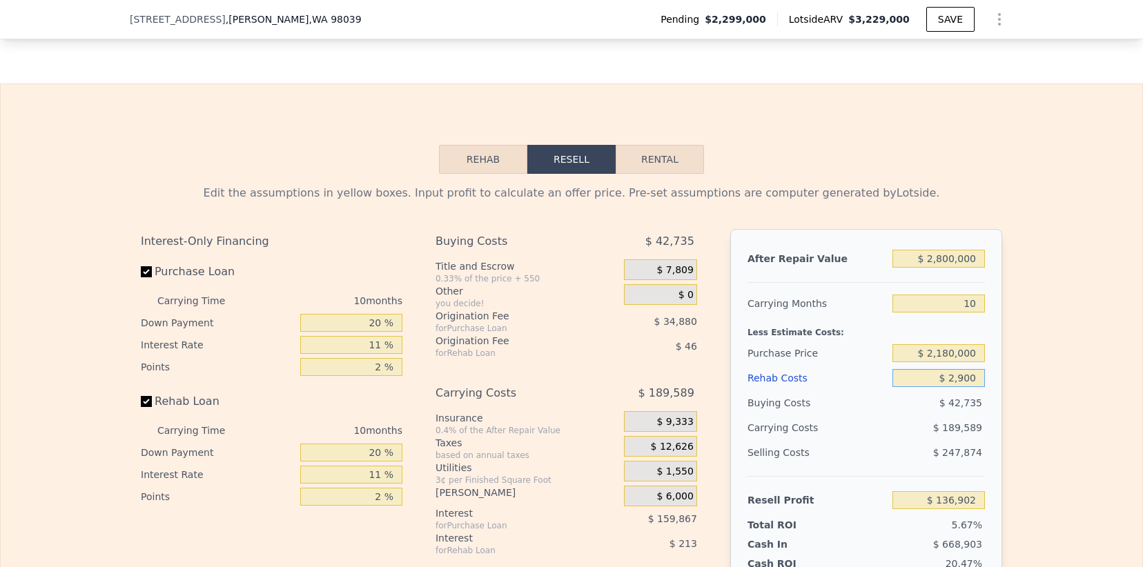
type input "$ 29,000"
type input "$ 108,464"
type input "$ 290,000"
type input "-$ 175,852"
type input "$ 29,000"
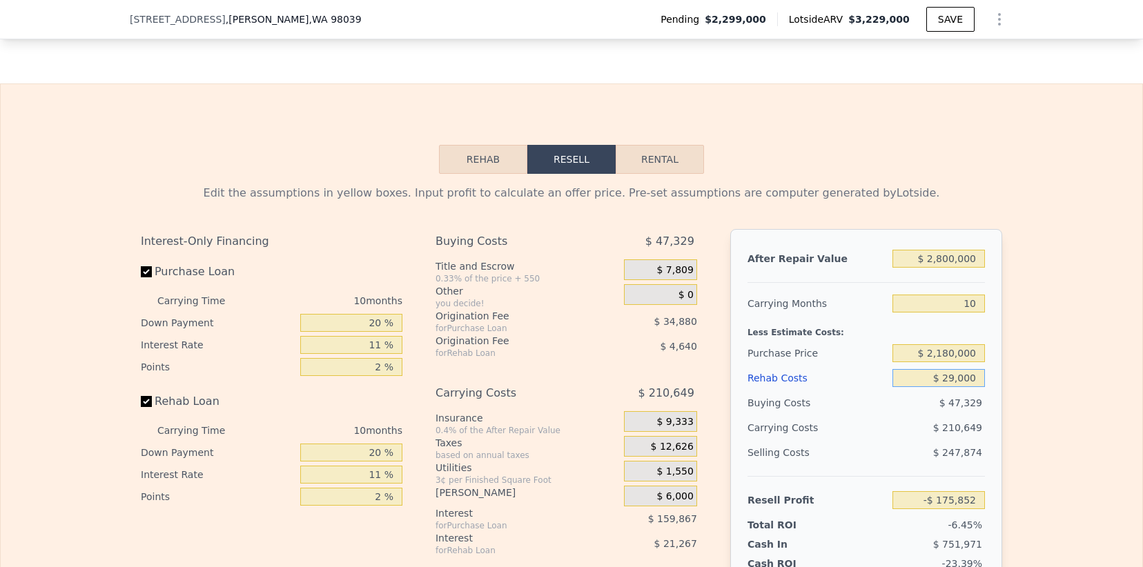
type input "$ 108,464"
type input "$ 2,900"
type input "$ 136,902"
type input "$ 290"
type input "$ 139,743"
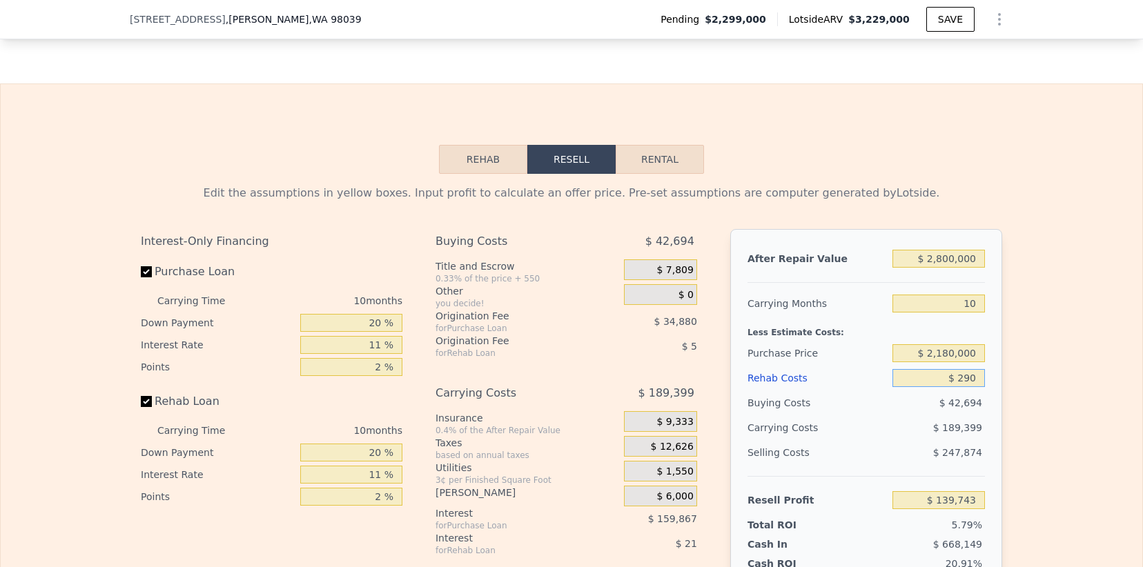
type input "$ 29"
type input "$ 140,029"
type input "$ 290"
type input "$ 139,743"
type input "$ 2,900"
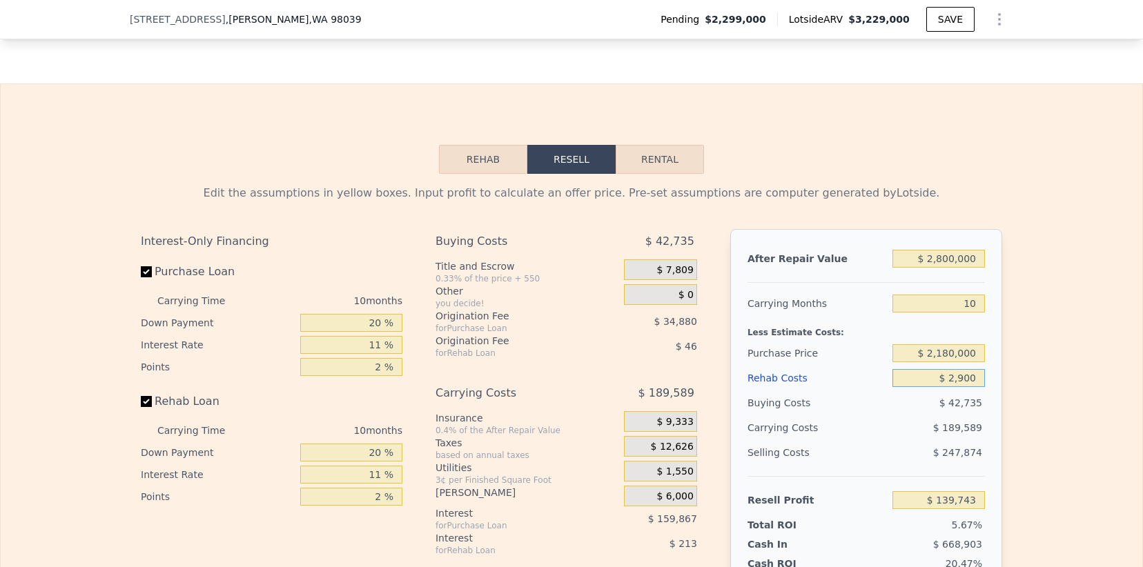
type input "$ 136,902"
type input "$ 290"
type input "$ 139,743"
type input "$ 29"
type input "$ 140,029"
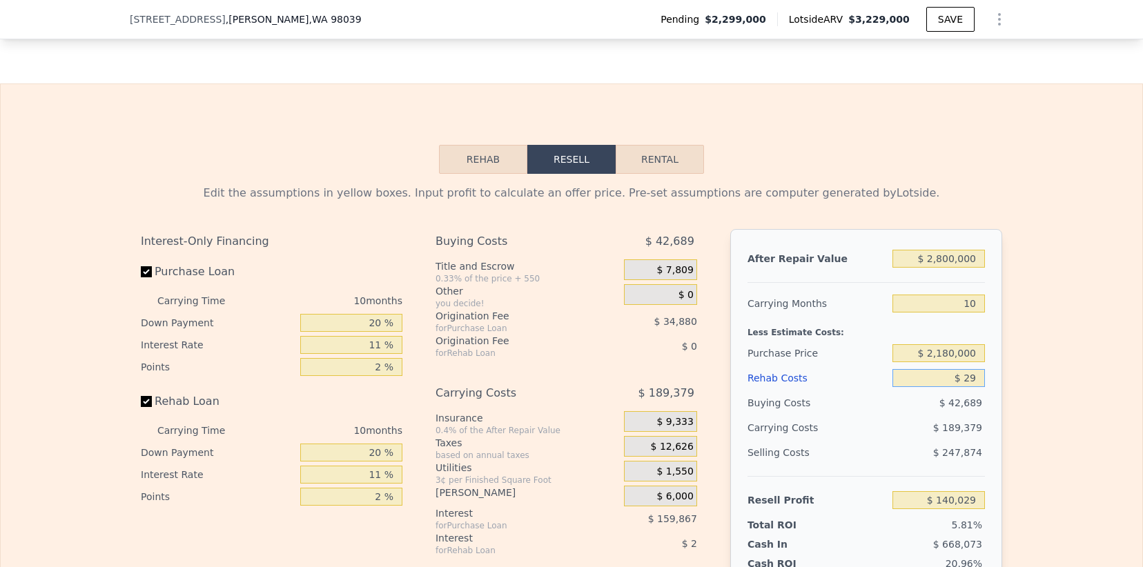
type input "$ 2"
type input "$ 140,056"
type input "$ 20"
type input "$ 140,038"
type input "$ 200"
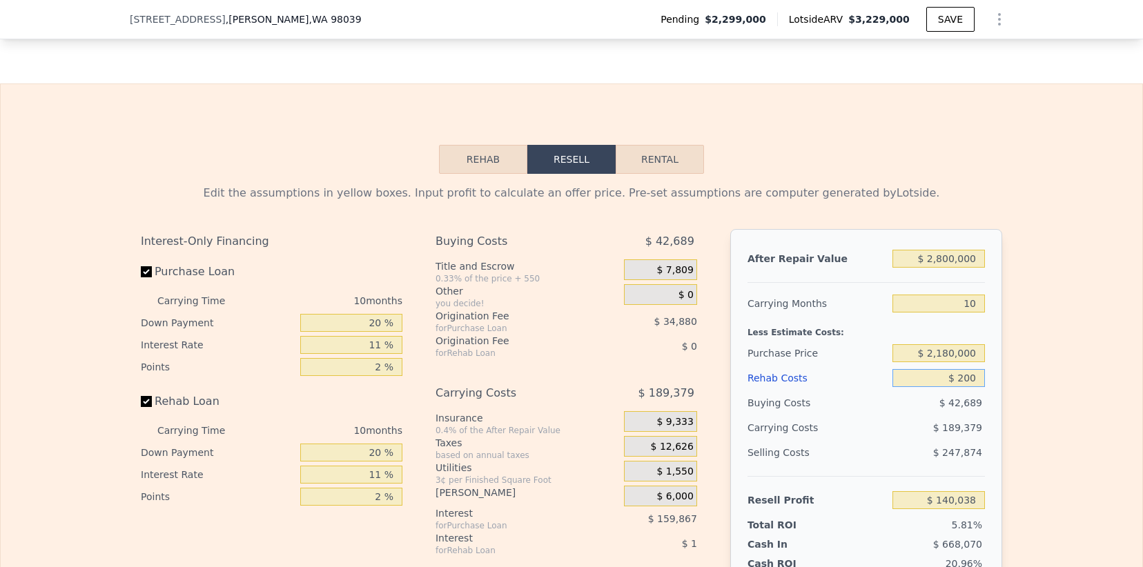
type input "$ 139,845"
type input "$ 2,000"
type input "$ 137,876"
type input "$ 20,000"
type input "$ 118,268"
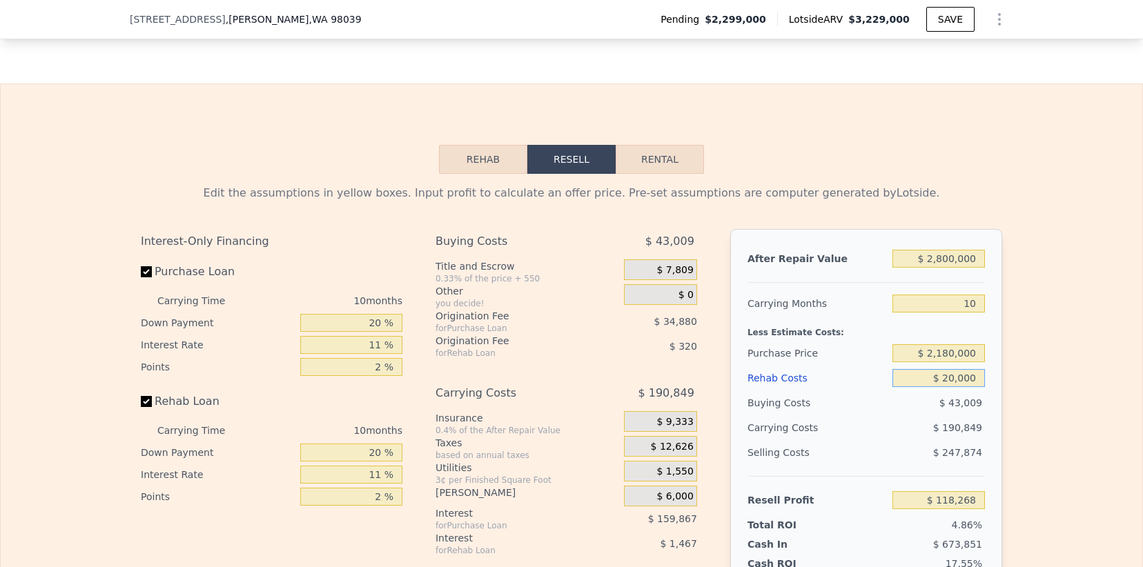
type input "$ 200,000"
type input "-$ 77,812"
type input "$ 2,000,000"
type input "-$ 2,038,612"
click at [995, 335] on div "After Repair Value $ 2,800,000 Carrying Months 10 Less Estimate Costs: Purchase…" at bounding box center [866, 421] width 272 height 384
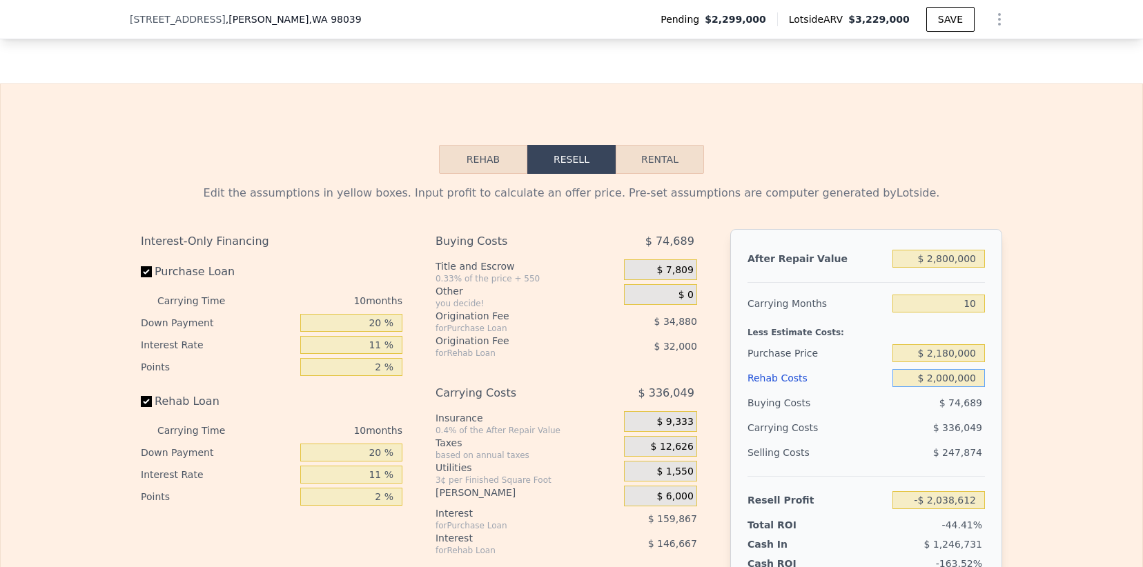
click at [975, 369] on input "$ 2,000,000" at bounding box center [939, 378] width 92 height 18
type input "$ 200,000"
type input "-$ 77,812"
type input "$ 200,000"
click at [1013, 342] on div "Edit the assumptions in yellow boxes. Input profit to calculate an offer price.…" at bounding box center [572, 441] width 1142 height 534
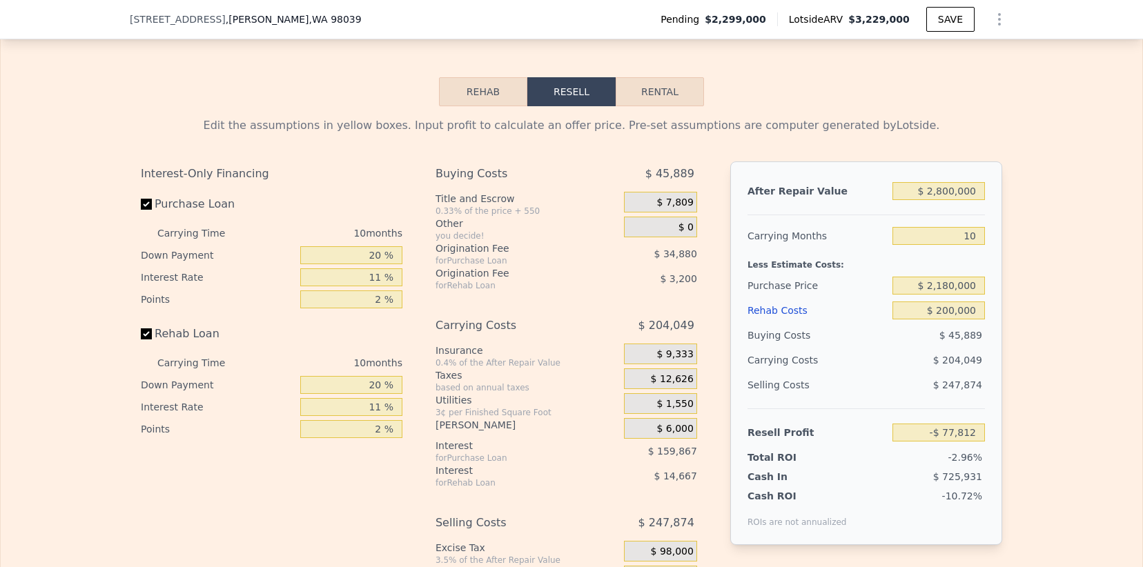
scroll to position [2306, 0]
click at [660, 567] on span "$ 70,000" at bounding box center [672, 575] width 43 height 12
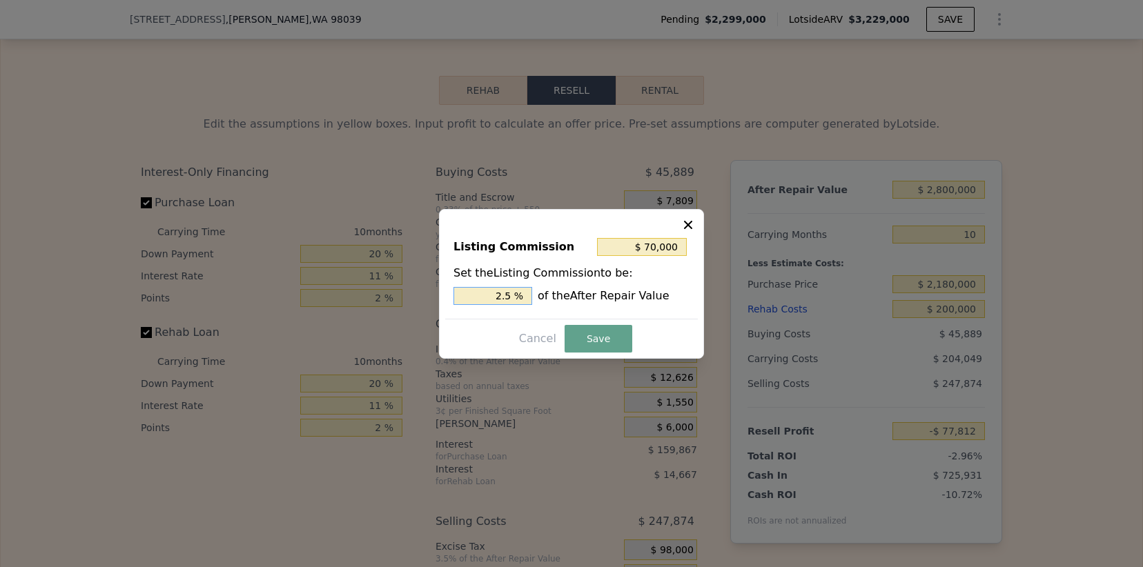
click at [499, 296] on input "2.5 %" at bounding box center [493, 296] width 79 height 18
type input "$ 14,000"
type input ".5 %"
type input "$ 42,000"
type input "1.5 %"
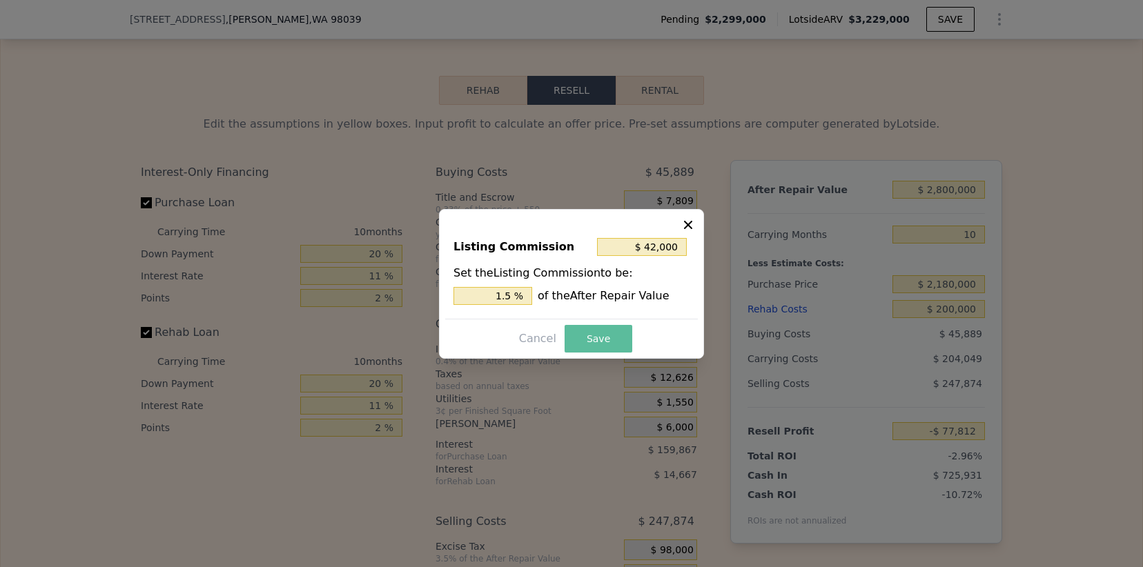
click at [605, 335] on button "Save" at bounding box center [599, 339] width 68 height 28
type input "-$ 49,812"
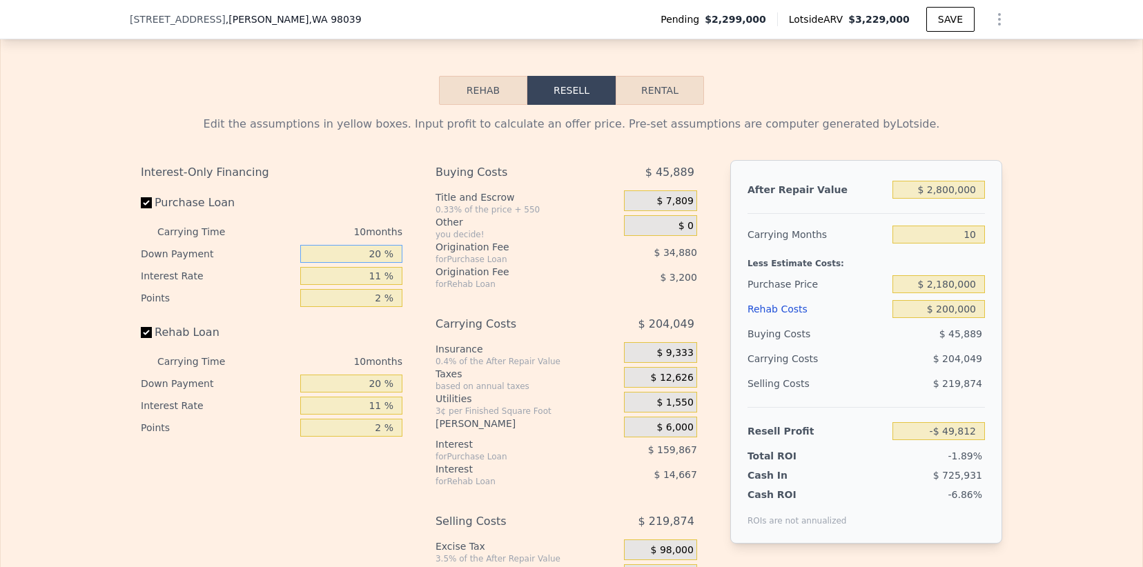
click at [378, 245] on input "20 %" at bounding box center [351, 254] width 102 height 18
type input "2 %"
type input "-$ 93,630"
type input "1 %"
type input "-$ 96,066"
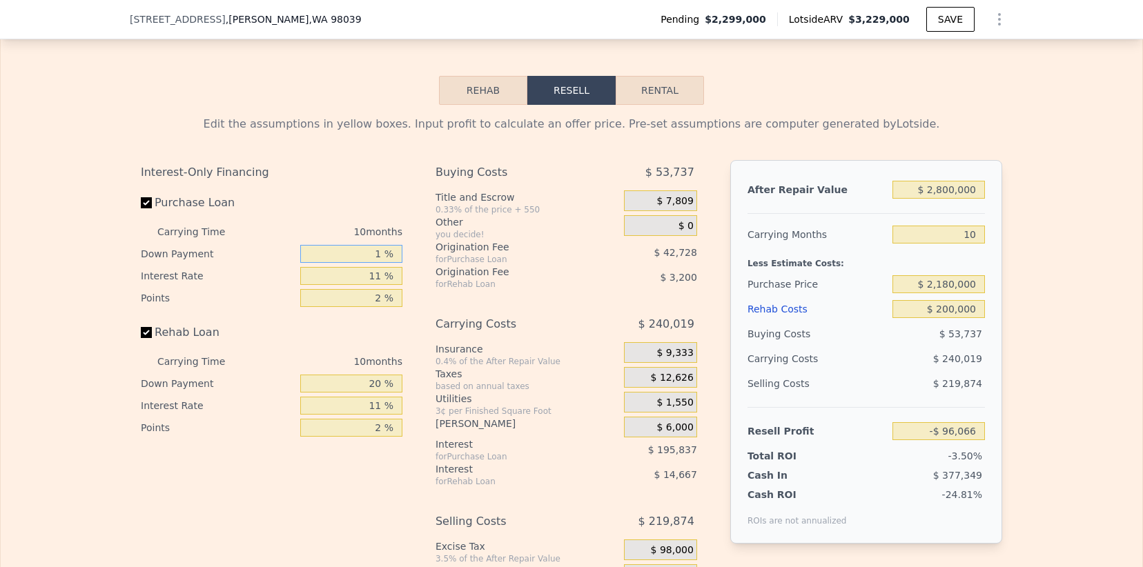
type input "10 %"
type input "-$ 74,152"
type input "10 %"
click at [381, 267] on input "11 %" at bounding box center [351, 276] width 102 height 18
type input "110 %"
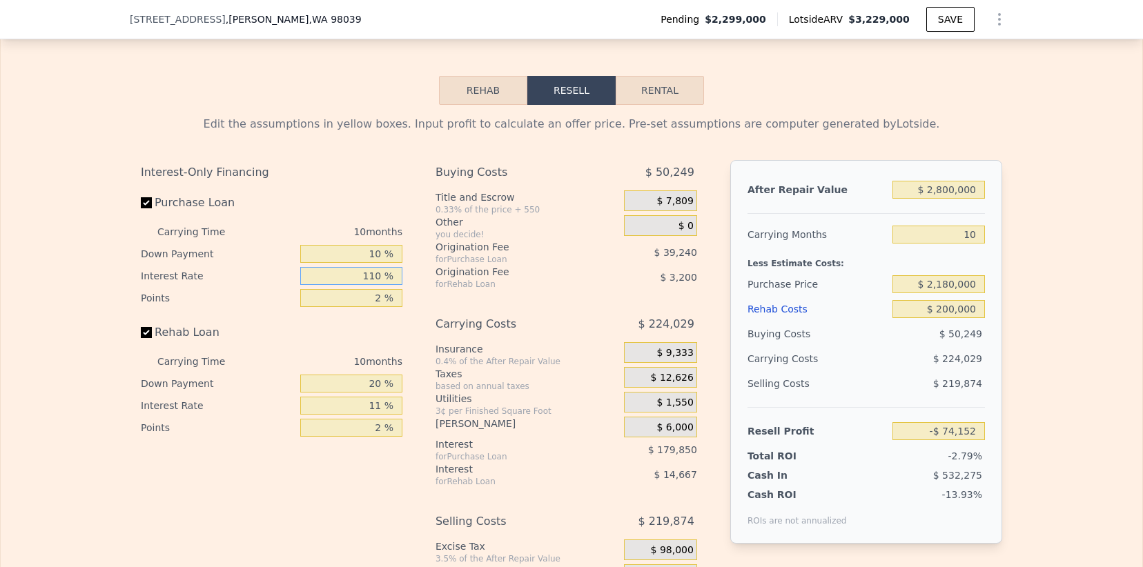
type input "-$ 1,692,802"
type input "110.5 %"
type input "-$ 1,700,982"
type input "110. %"
type input "-$ 1,692,802"
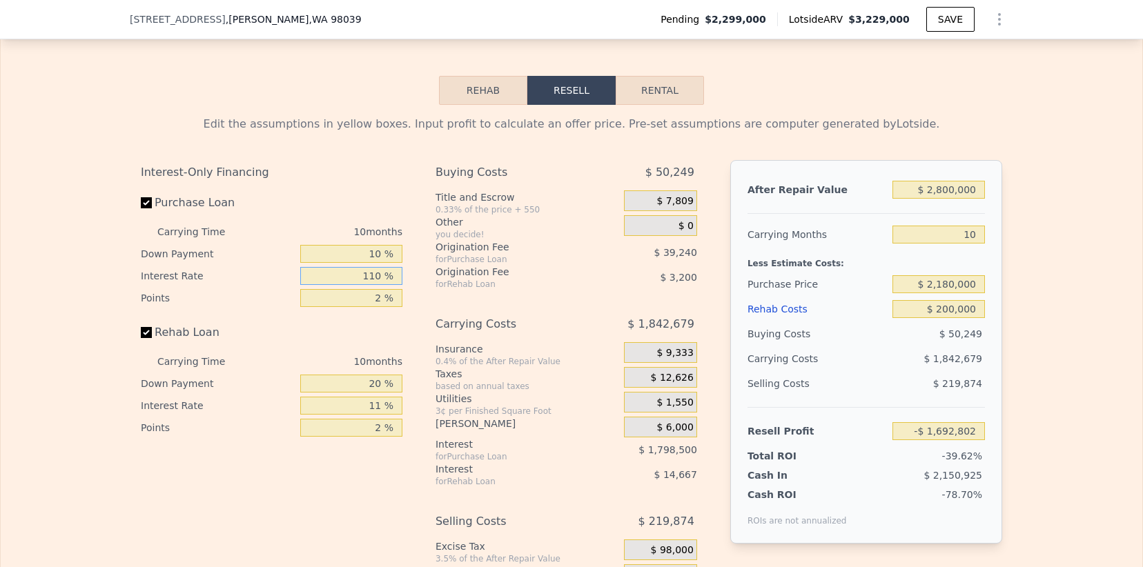
type input "11 %"
type input "-$ 74,152"
type input "1 %"
type input "$ 89,348"
type input "10 %"
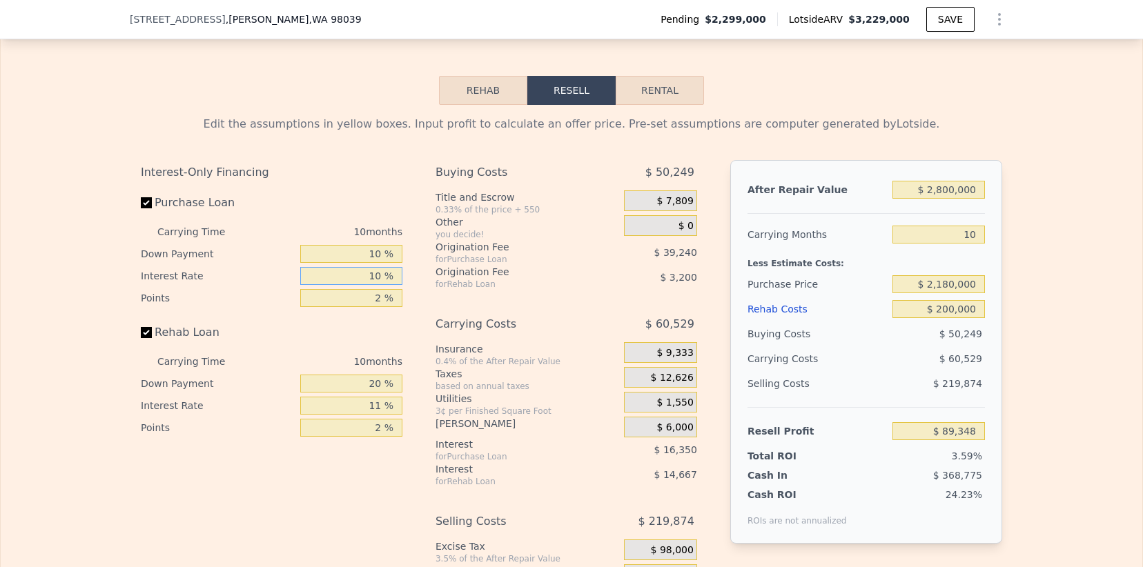
type input "-$ 57,802"
type input "10 %"
click at [378, 289] on input "2 %" at bounding box center [351, 298] width 102 height 18
type input "1 %"
type input "-$ 38,182"
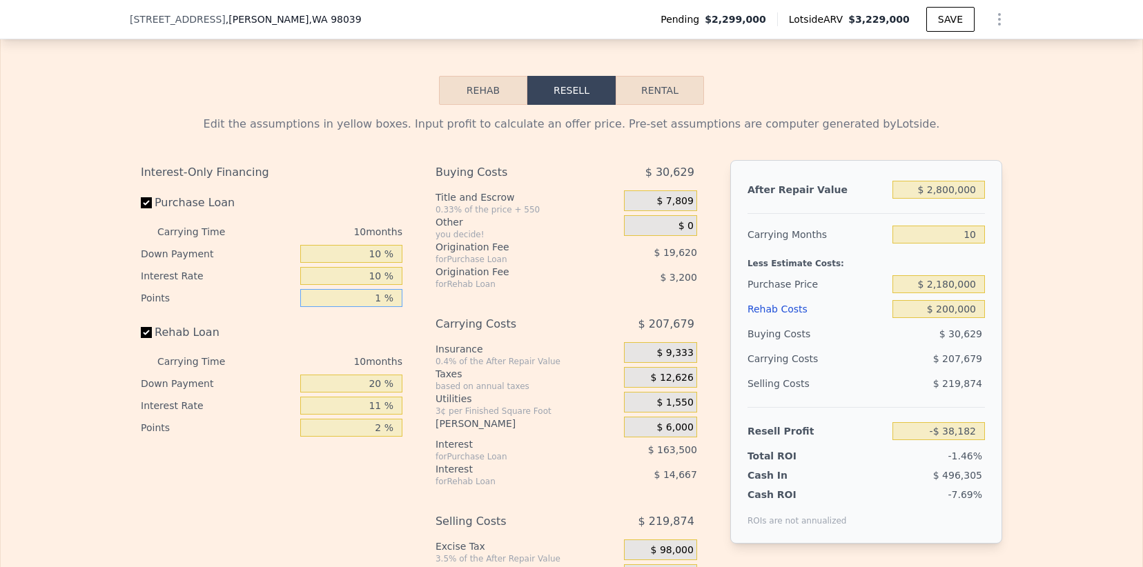
type input "1 %"
click at [379, 375] on input "20 %" at bounding box center [351, 384] width 102 height 18
type input "2 %"
type input "-$ 42,202"
type input "10 %"
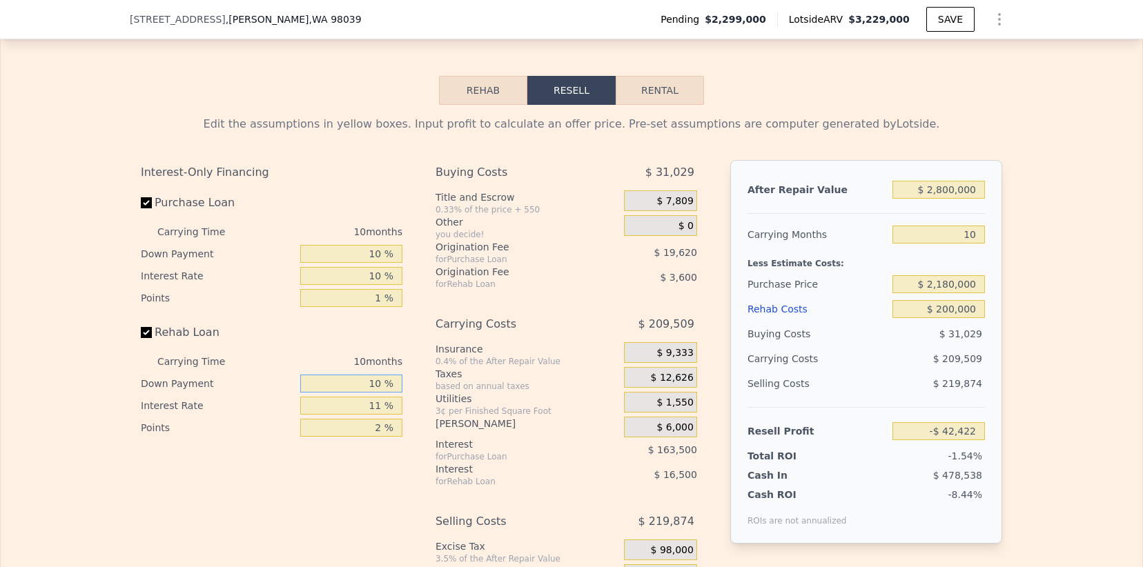
type input "-$ 40,412"
type input "10 %"
click at [378, 397] on input "11 %" at bounding box center [351, 406] width 102 height 18
type input "1 %"
type input "-$ 25,412"
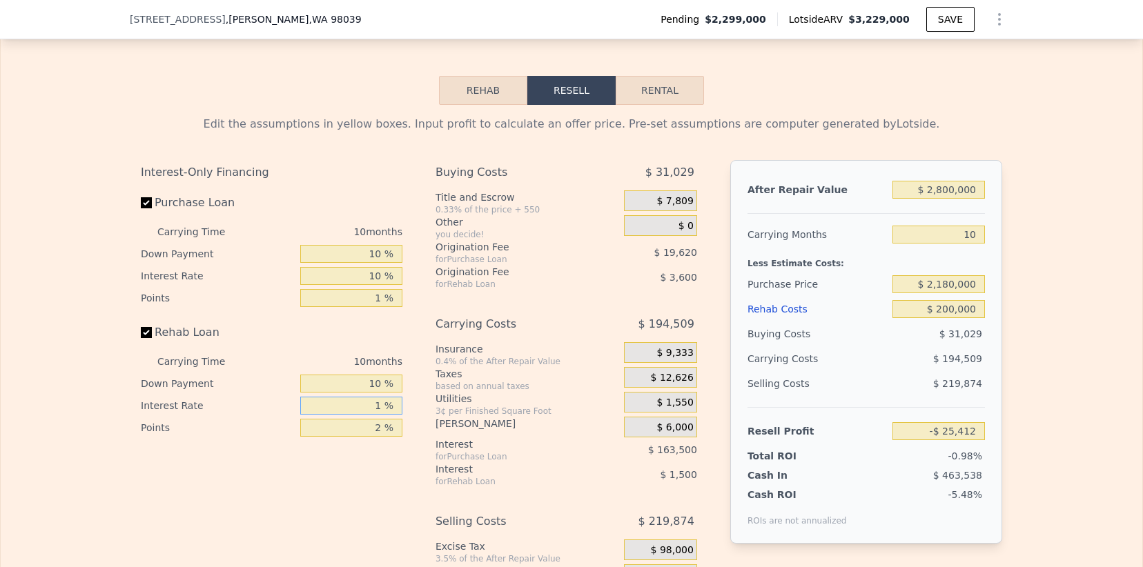
type input "10 %"
type input "-$ 38,912"
type input "10 %"
click at [377, 419] on input "2 %" at bounding box center [351, 428] width 102 height 18
type input "1 %"
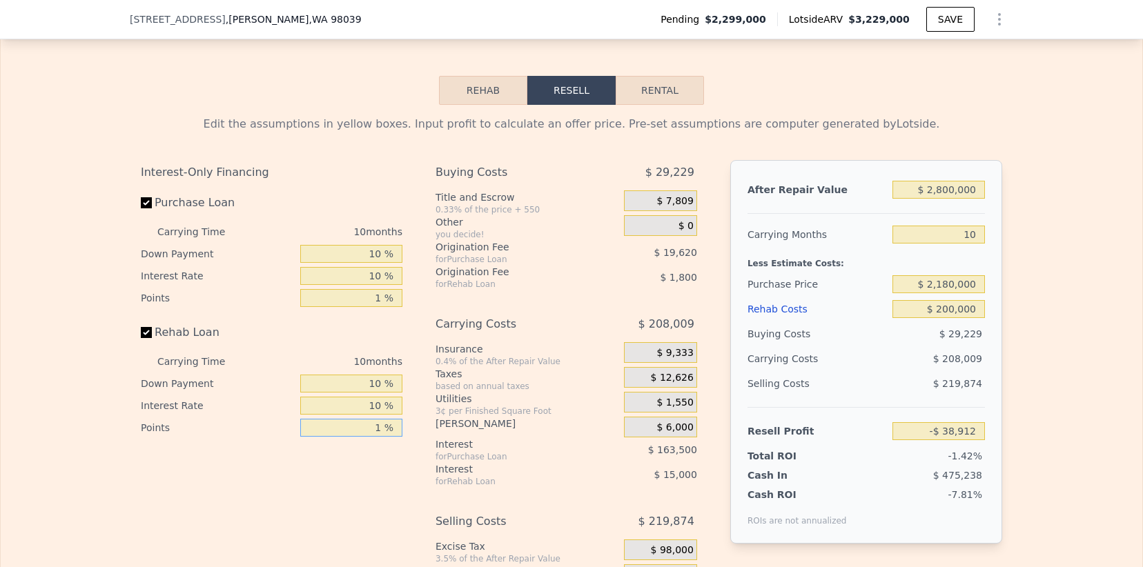
type input "-$ 37,112"
type input "1 %"
click at [393, 438] on div "Interest-Only Financing Purchase Loan Carrying Time 10 months Down Payment 10 %…" at bounding box center [277, 399] width 273 height 479
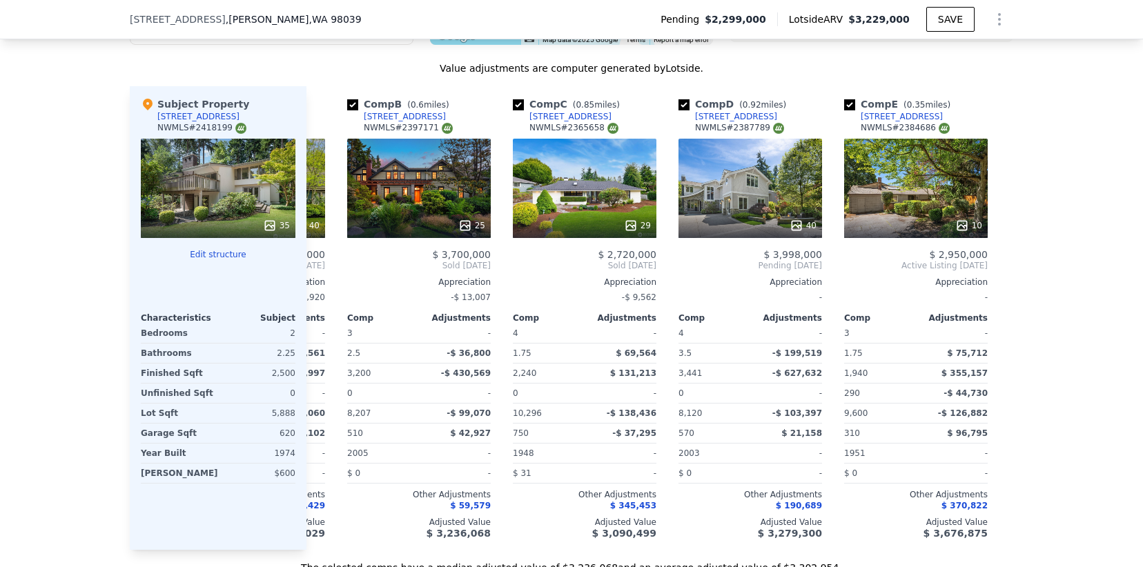
scroll to position [0, 155]
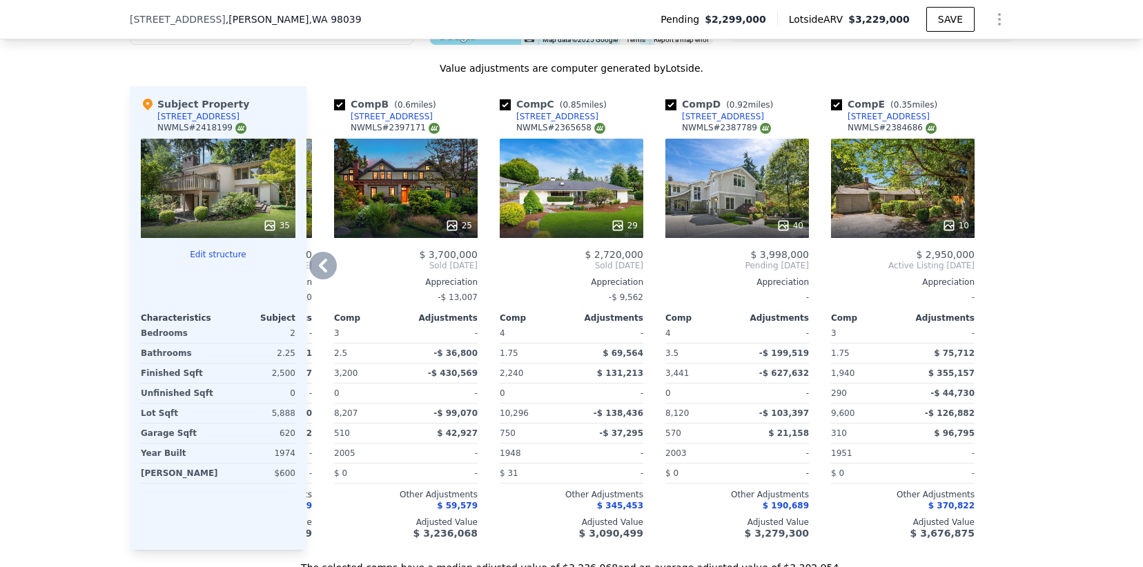
click at [906, 161] on div "10" at bounding box center [903, 188] width 144 height 99
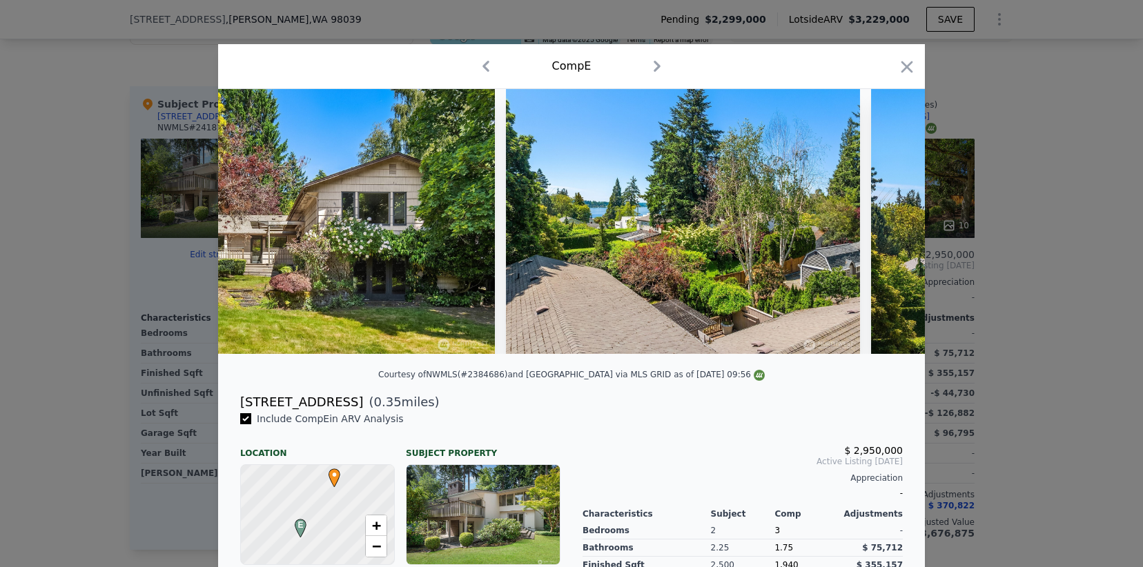
scroll to position [0, 875]
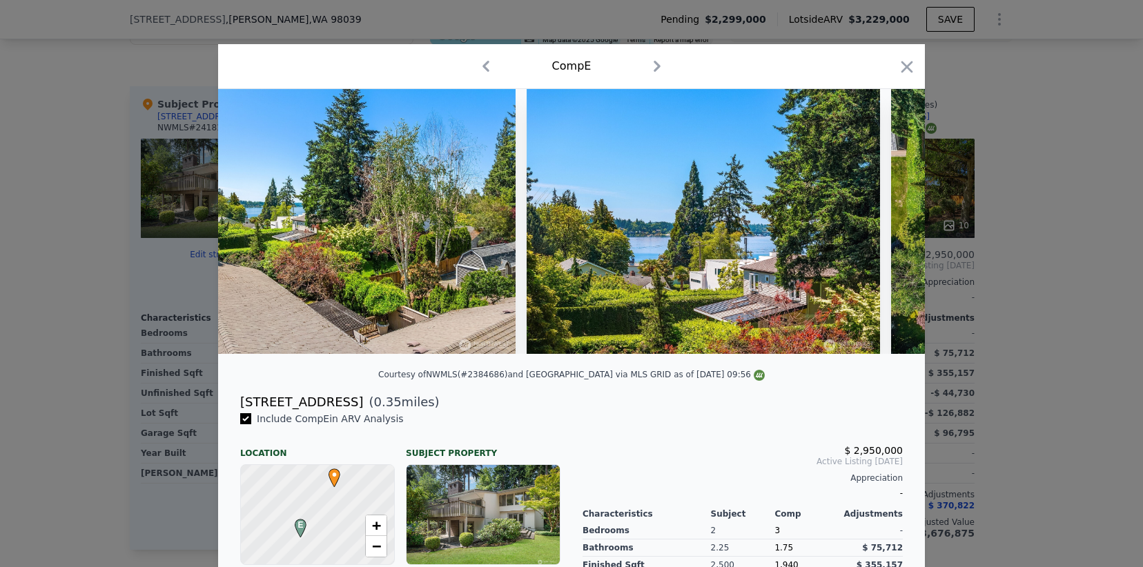
click at [1049, 276] on div at bounding box center [571, 283] width 1143 height 567
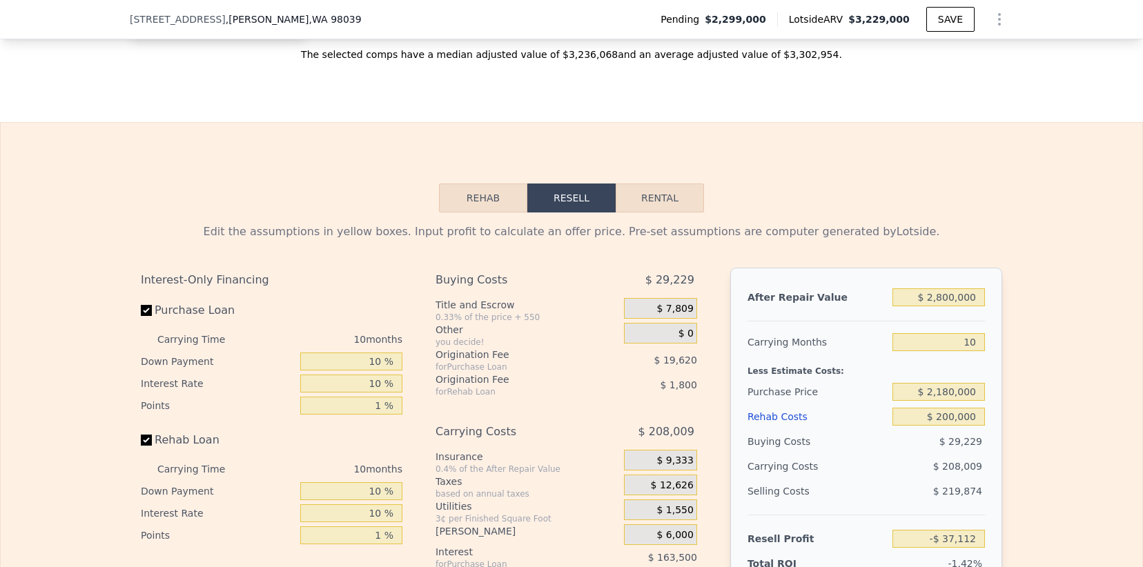
scroll to position [2256, 0]
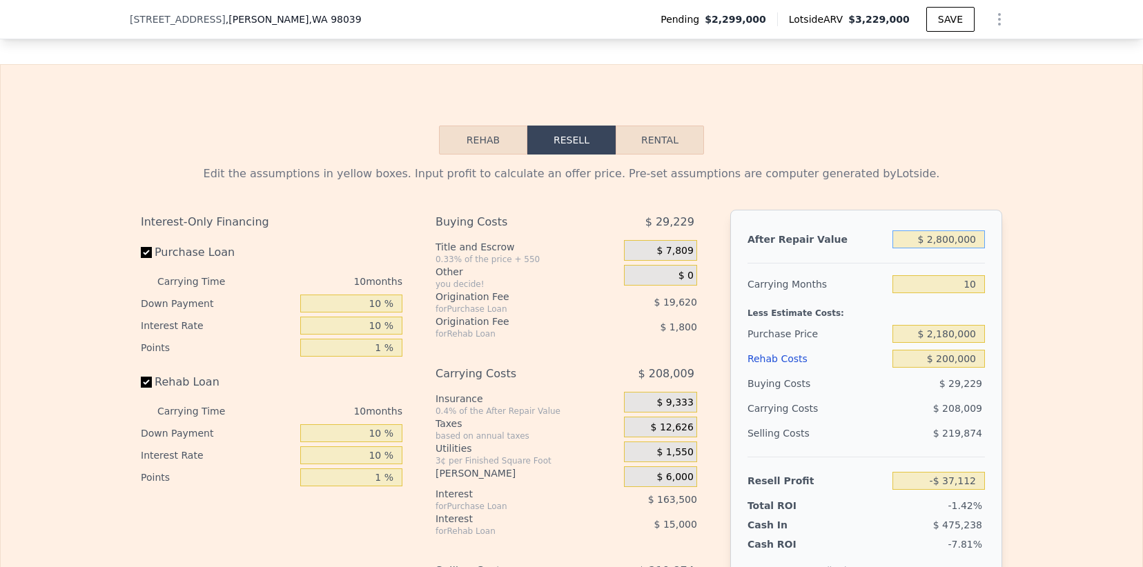
click at [942, 231] on input "$ 2,800,000" at bounding box center [939, 240] width 92 height 18
type input "$ 290"
type input "-$ 2,608,188"
type input "$ 2,900"
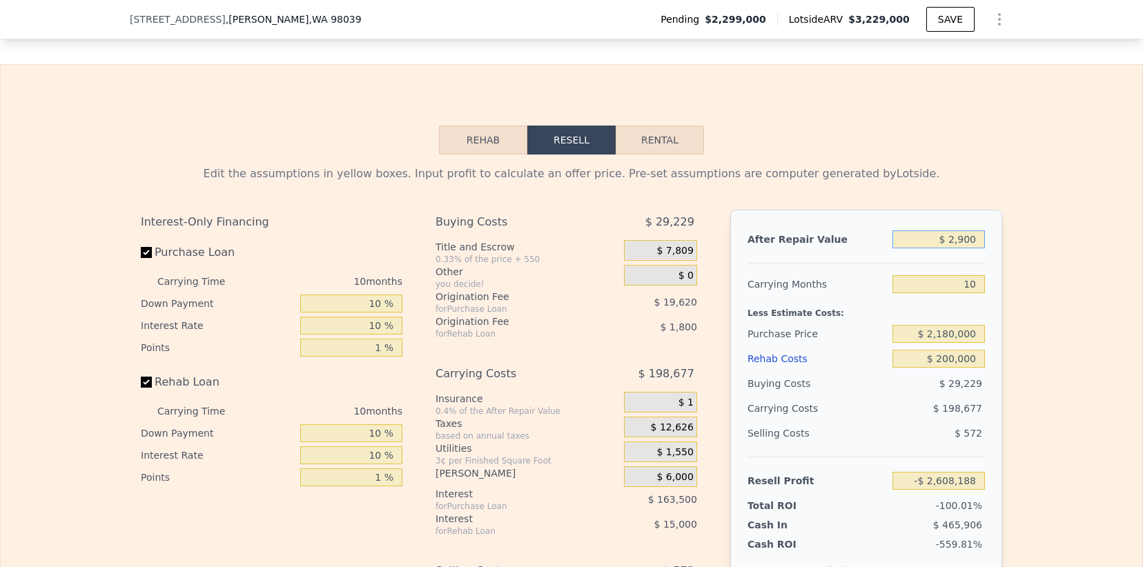
type input "-$ 2,605,794"
type input "$ 29,000"
type input "-$ 2,581,824"
type input "$ 290,000"
type input "-$ 2,342,138"
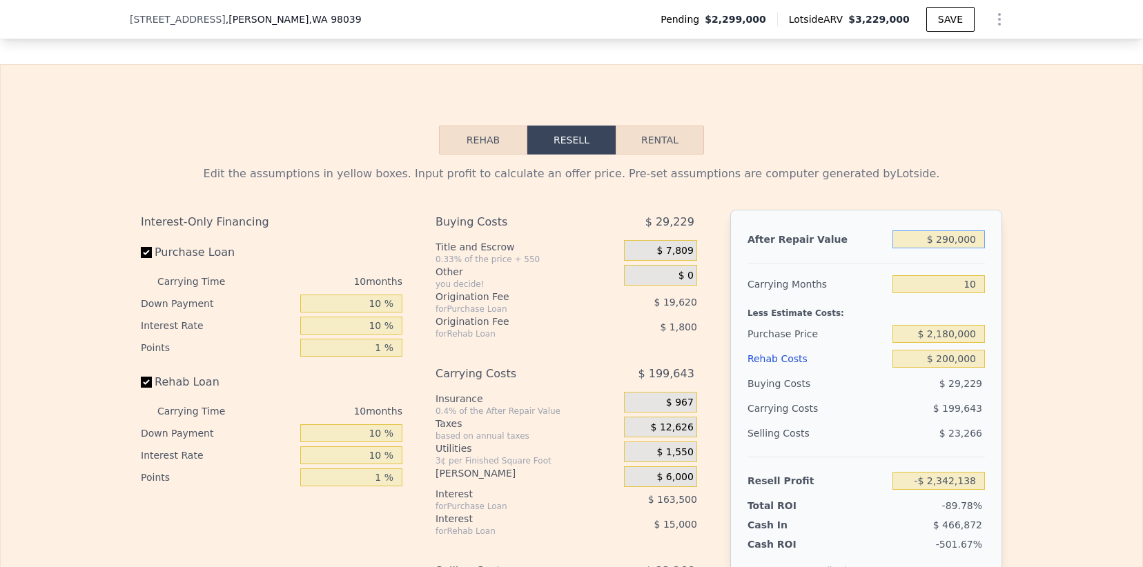
type input "$ 2,900,000"
type input "$ 54,721"
type input "$ 29,000,000"
type input "$ 24,023,308"
type input "$ 2,900,000"
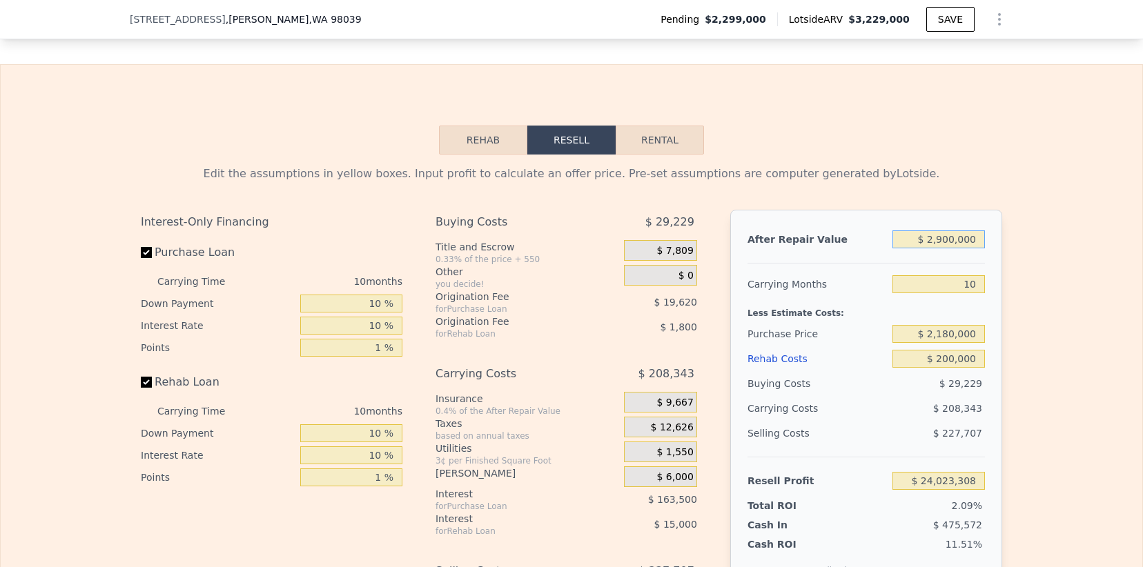
type input "$ 54,721"
click at [1030, 271] on div "Edit the assumptions in yellow boxes. Input profit to calculate an offer price.…" at bounding box center [572, 422] width 1142 height 534
click at [971, 231] on input "$ 2,900,000" at bounding box center [939, 240] width 92 height 18
type input "$ 320"
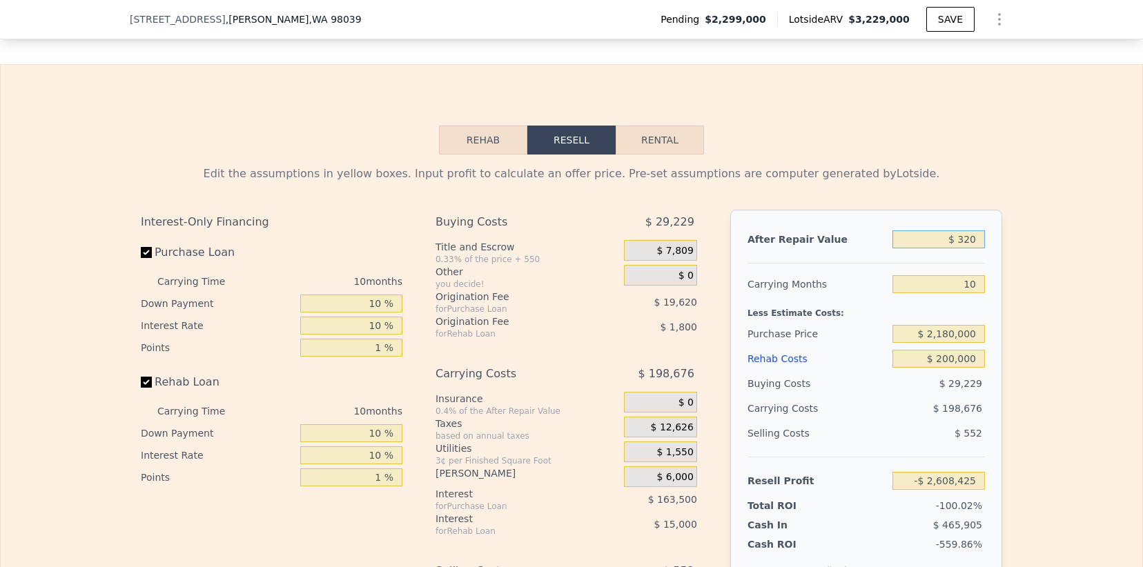
type input "-$ 2,608,161"
type input "$ 3,200"
type input "-$ 2,605,517"
type input "$ 32,000"
type input "-$ 2,579,069"
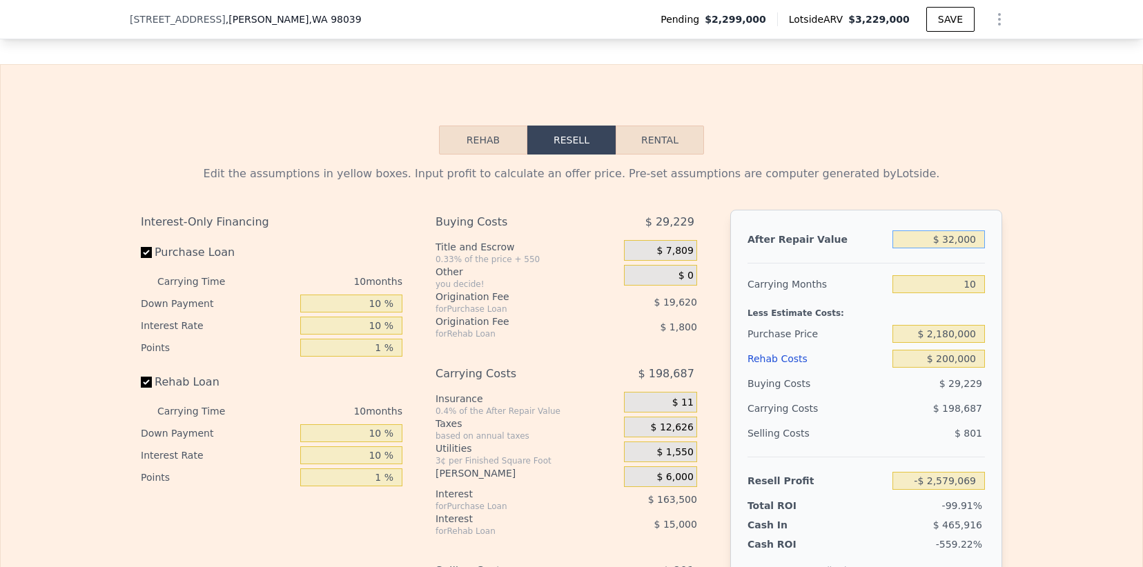
type input "$ 320,000"
type input "-$ 2,314,588"
type input "$ 3,200,000"
type input "$ 330,222"
type input "$ 3,200,000"
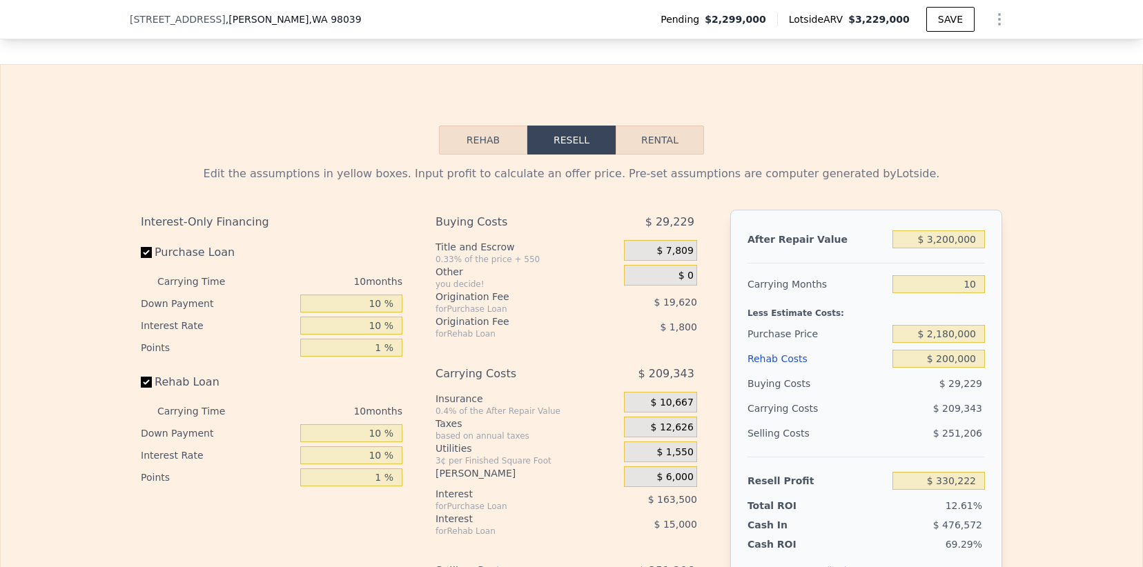
click at [1041, 269] on div "Edit the assumptions in yellow boxes. Input profit to calculate an offer price.…" at bounding box center [572, 422] width 1142 height 534
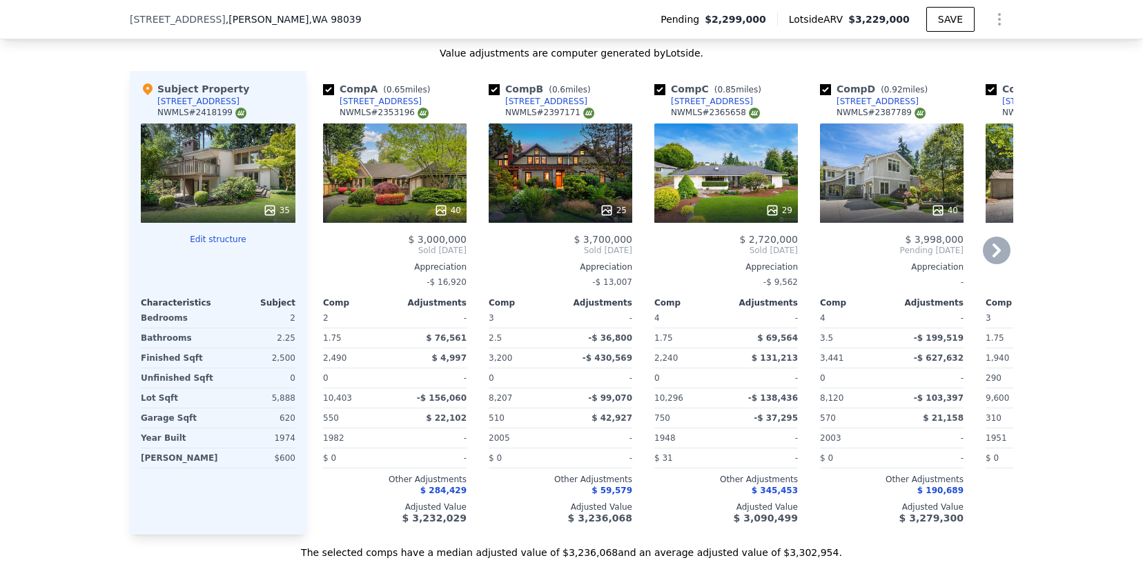
scroll to position [1688, 0]
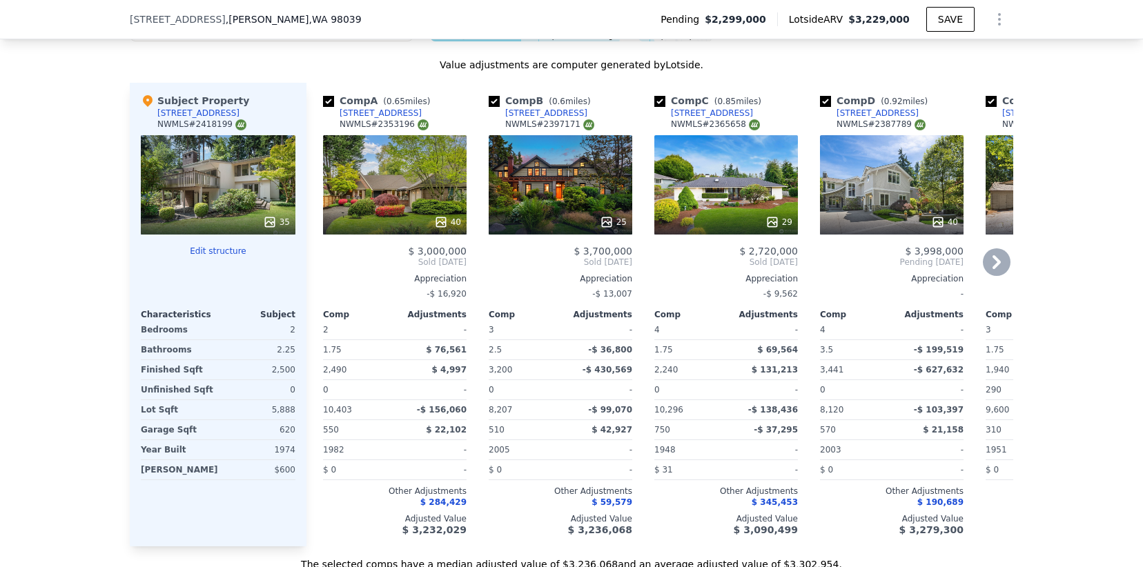
click at [384, 159] on div "40" at bounding box center [395, 184] width 144 height 99
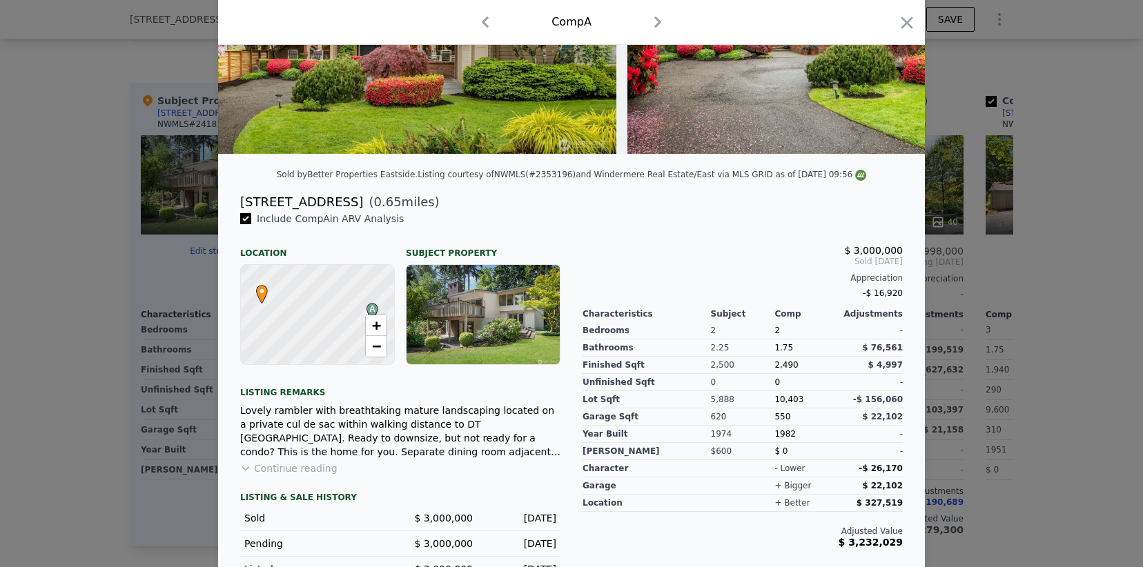
scroll to position [253, 0]
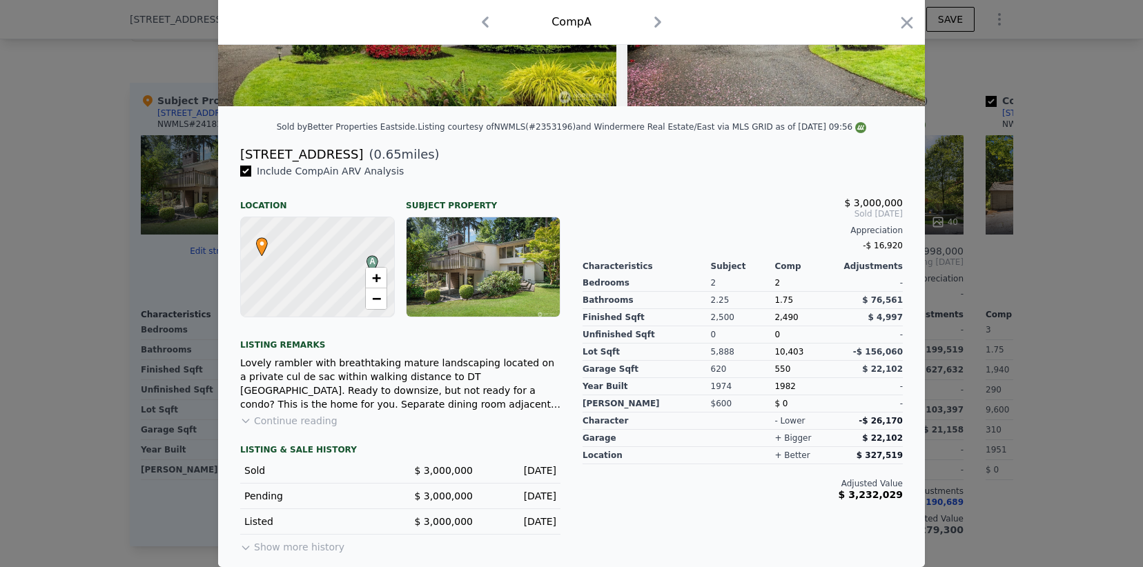
click at [489, 527] on div "Apr 29, 2025" at bounding box center [520, 522] width 72 height 14
click at [498, 503] on div "May 3, 2025" at bounding box center [520, 496] width 72 height 14
click at [503, 474] on div "Jun 8, 2025" at bounding box center [520, 471] width 72 height 14
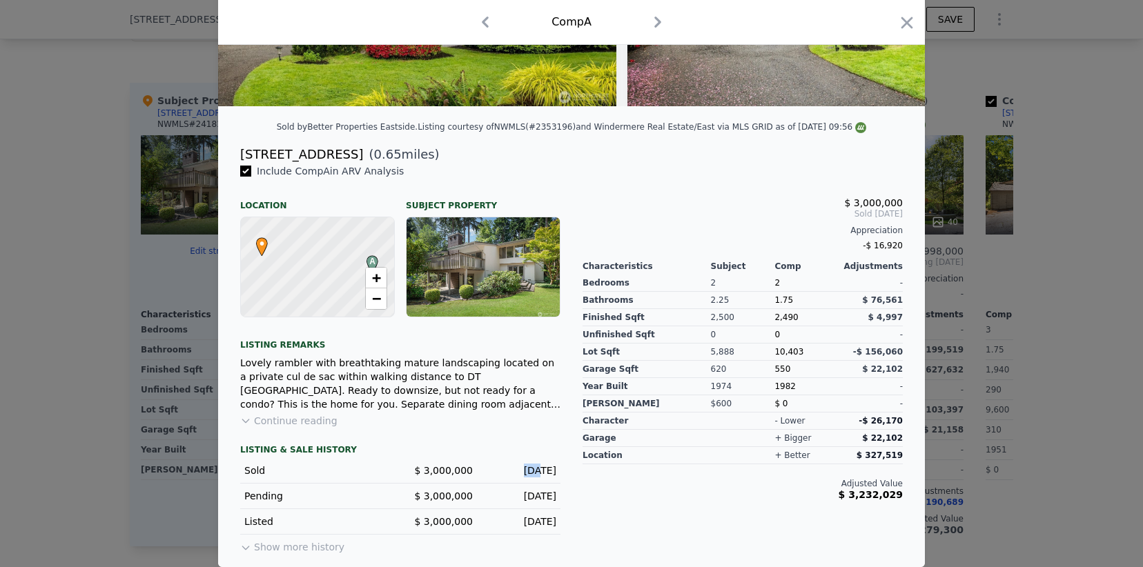
click at [503, 474] on div "Jun 8, 2025" at bounding box center [520, 471] width 72 height 14
click at [467, 384] on div "Lovely rambler with breathtaking mature landscaping located on a private cul de…" at bounding box center [400, 383] width 320 height 55
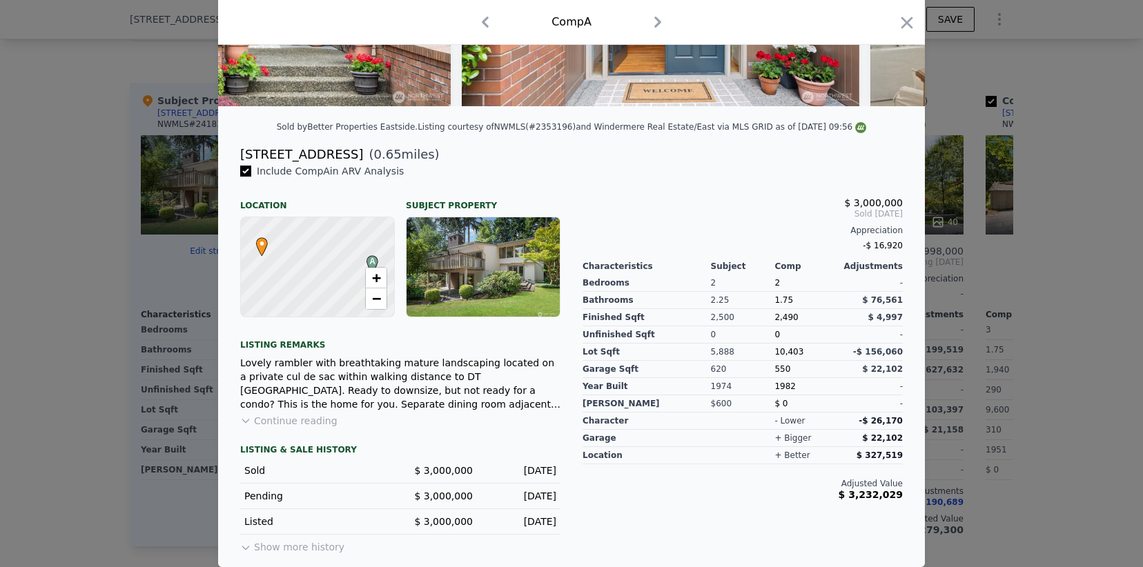
scroll to position [0, 0]
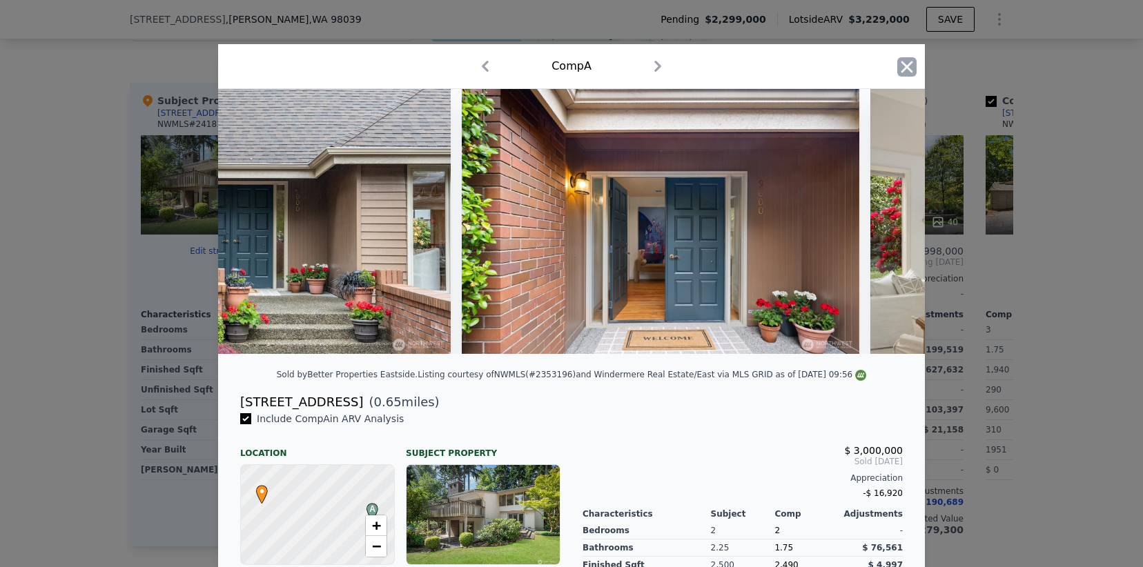
click at [903, 64] on icon "button" at bounding box center [906, 66] width 19 height 19
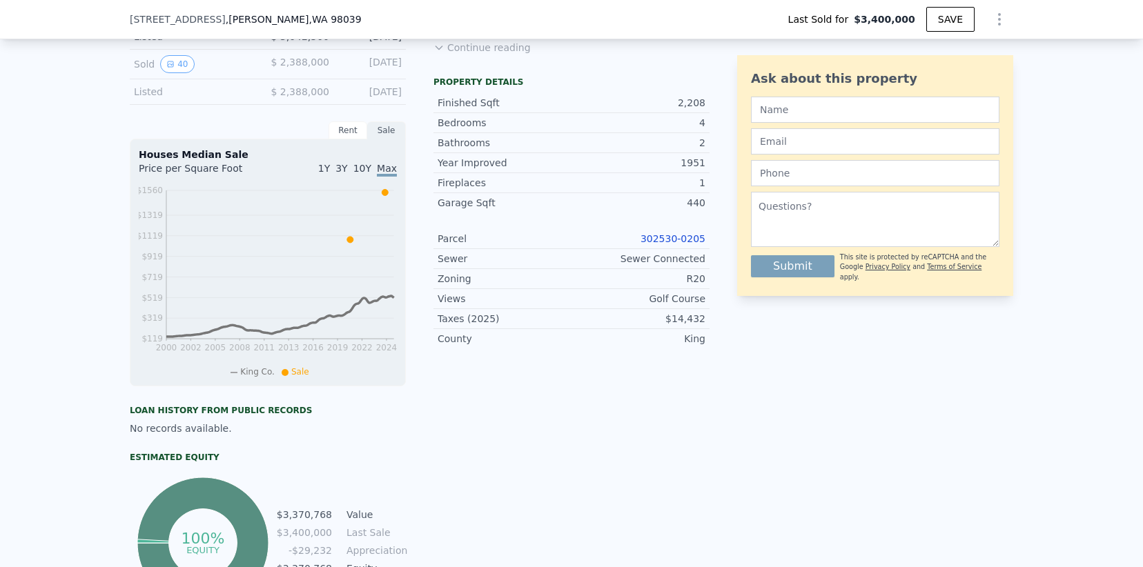
scroll to position [324, 0]
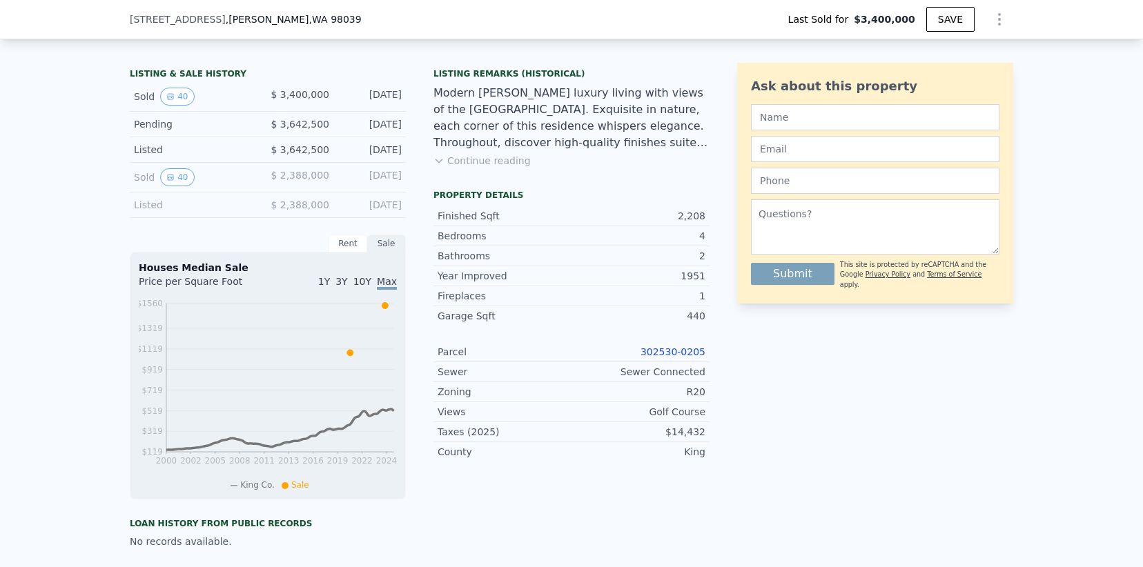
click at [654, 357] on link "302530-0205" at bounding box center [673, 352] width 65 height 11
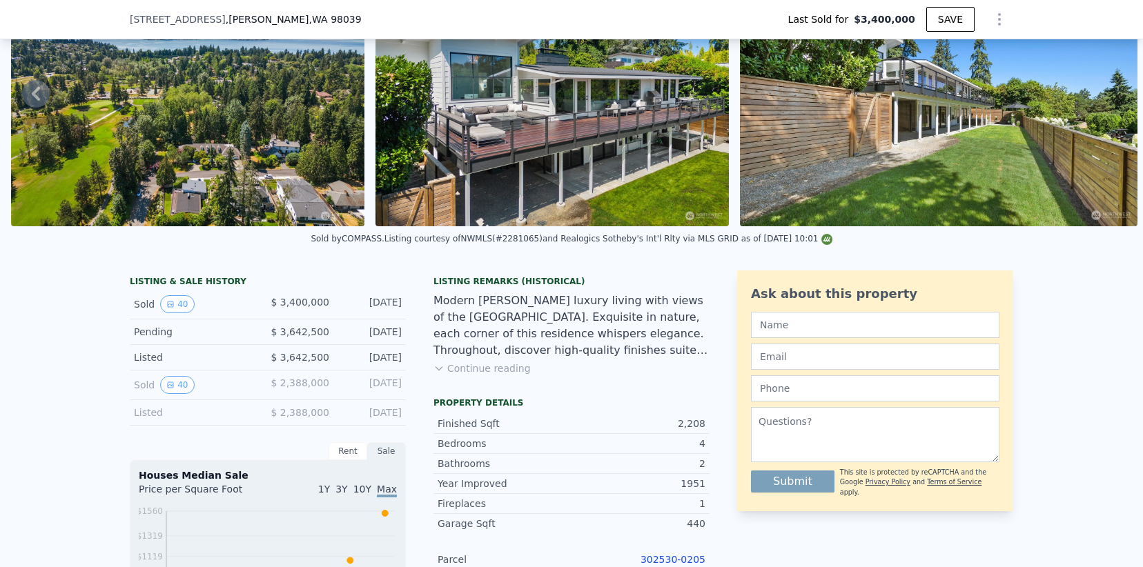
scroll to position [0, 0]
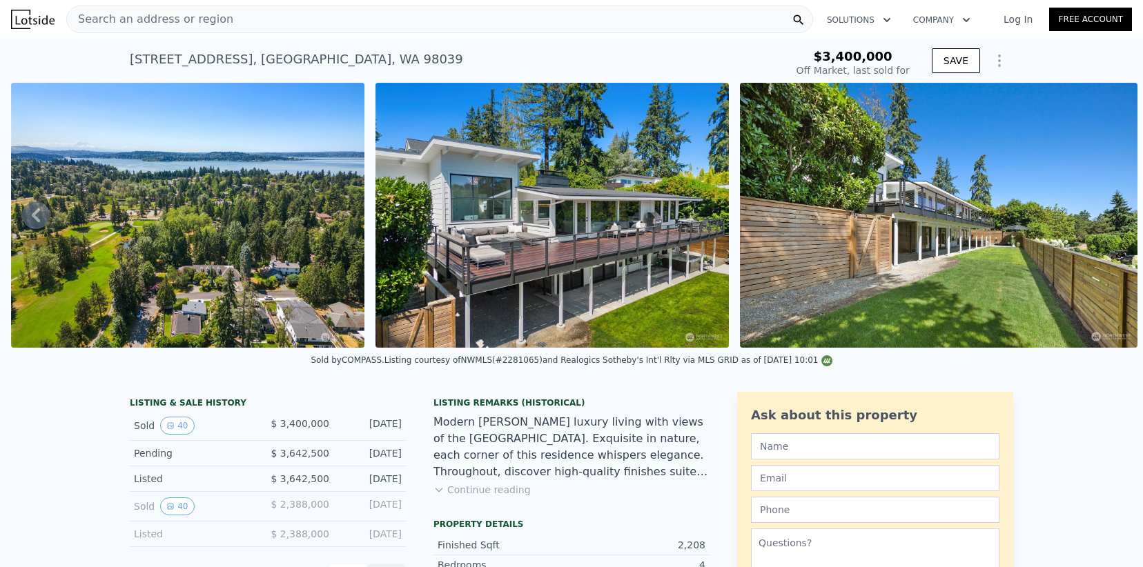
click at [293, 59] on div "7858 NE 14th St , King County , WA 98039" at bounding box center [296, 59] width 333 height 19
copy div "7858 NE 14th St , King County , WA 98039 Sold Sep 2024 for $3.400m"
type input "$ 3,778,000"
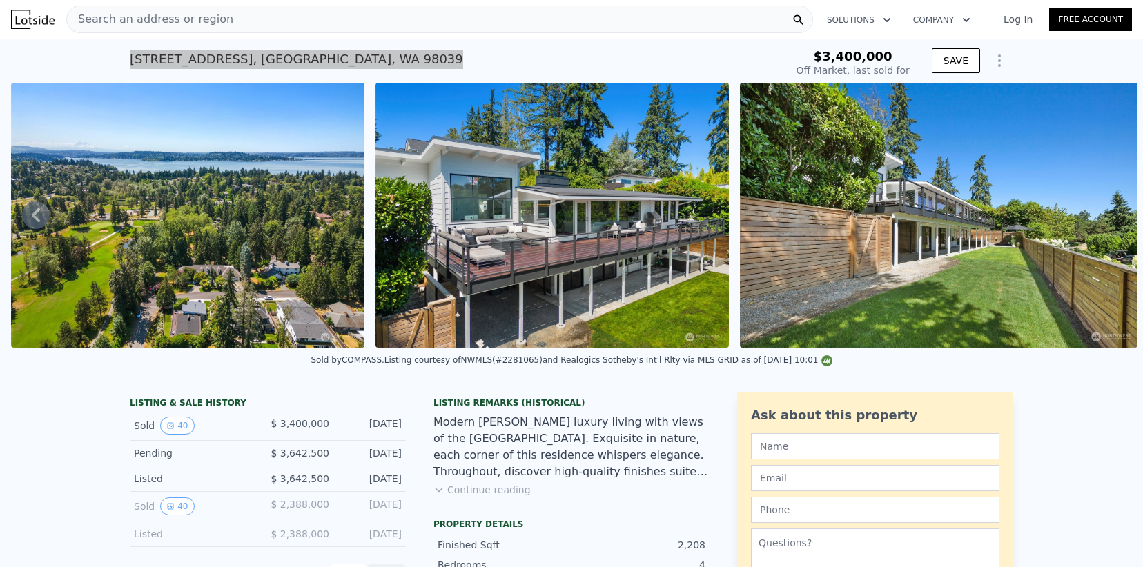
type input "-$ 242,863"
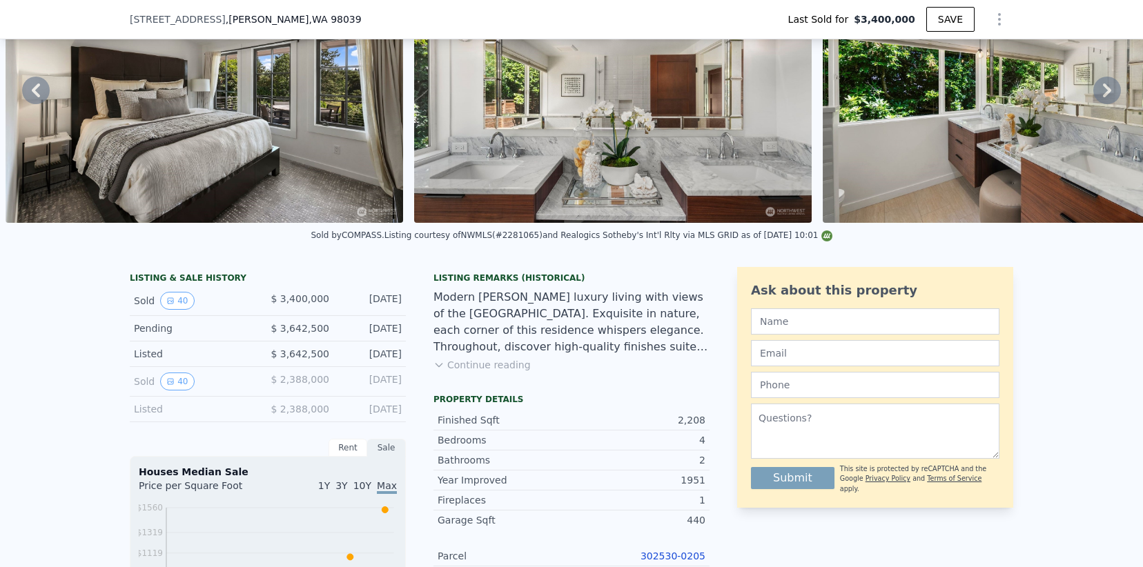
scroll to position [233, 0]
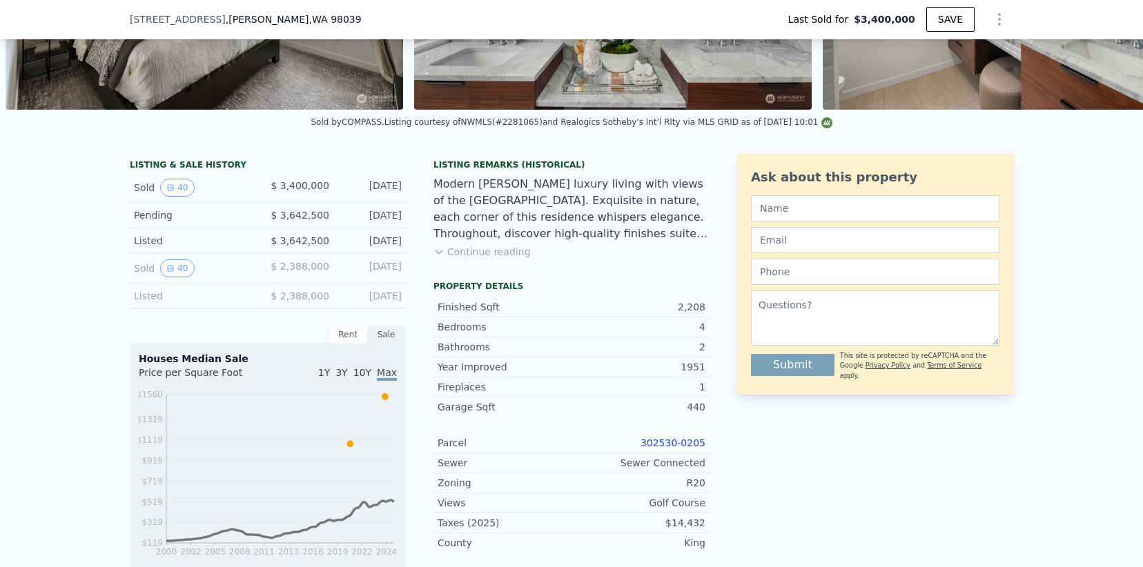
click at [471, 259] on button "Continue reading" at bounding box center [481, 252] width 97 height 14
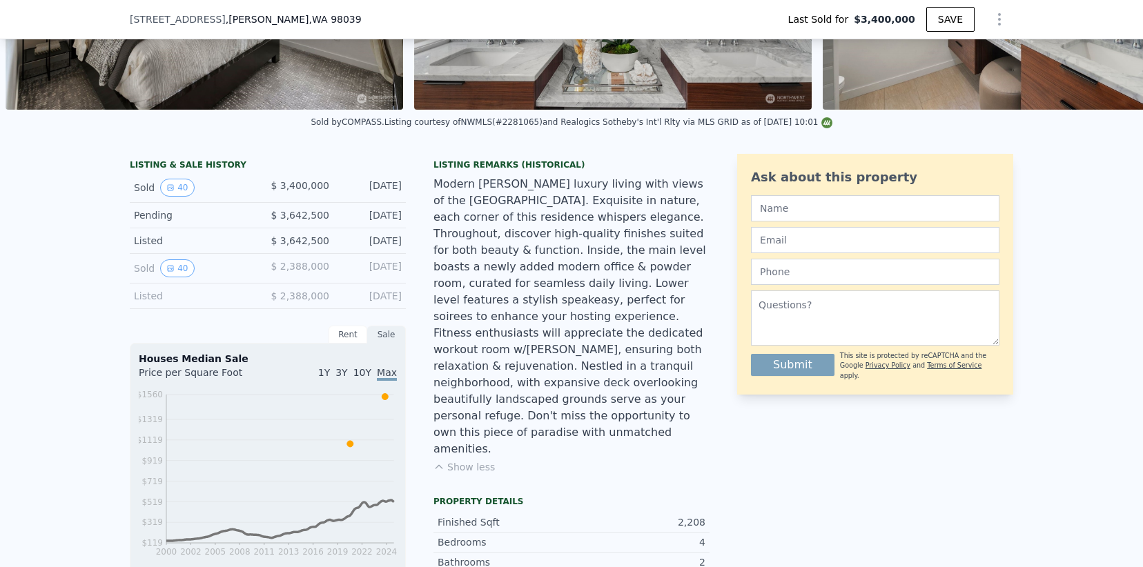
click at [293, 268] on span "$ 2,388,000" at bounding box center [300, 266] width 59 height 11
click at [293, 269] on span "$ 2,388,000" at bounding box center [300, 266] width 59 height 11
click at [297, 271] on span "$ 2,388,000" at bounding box center [300, 266] width 59 height 11
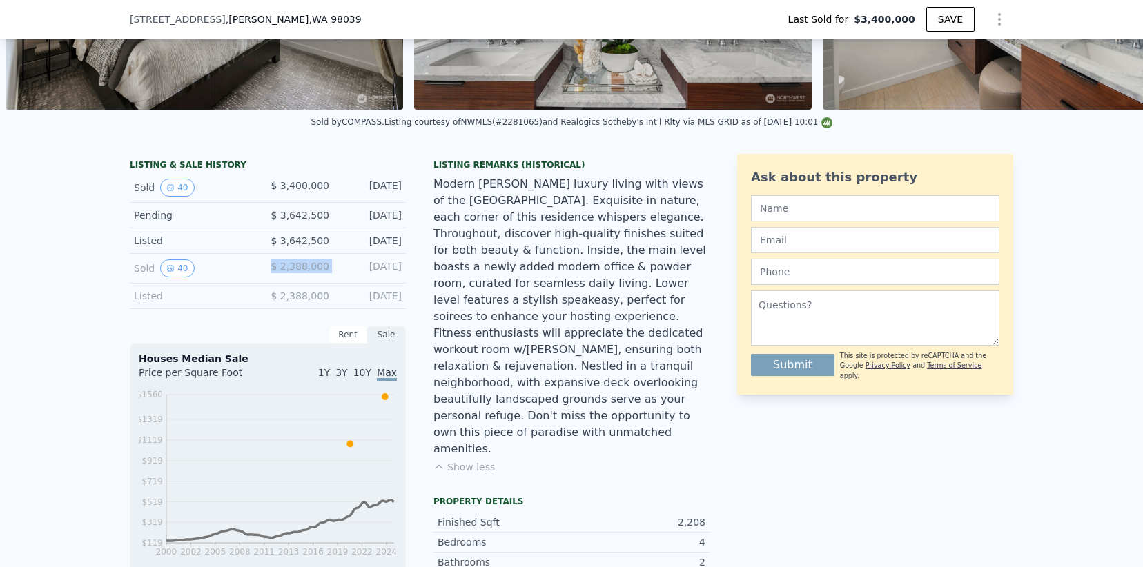
click at [297, 271] on span "$ 2,388,000" at bounding box center [300, 266] width 59 height 11
click at [294, 191] on span "$ 3,400,000" at bounding box center [300, 185] width 59 height 11
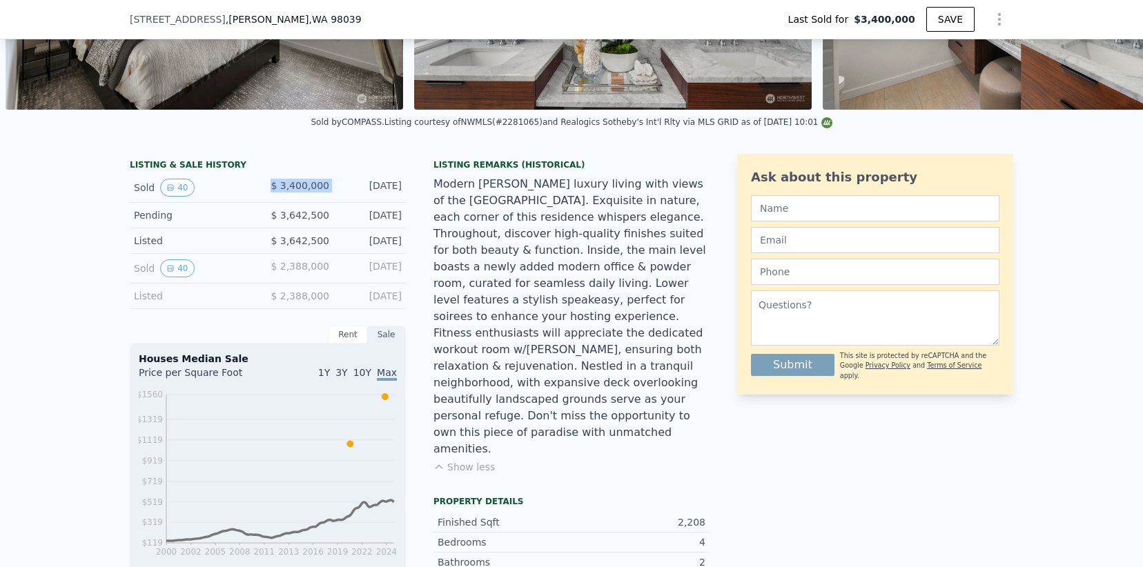
click at [294, 191] on span "$ 3,400,000" at bounding box center [300, 185] width 59 height 11
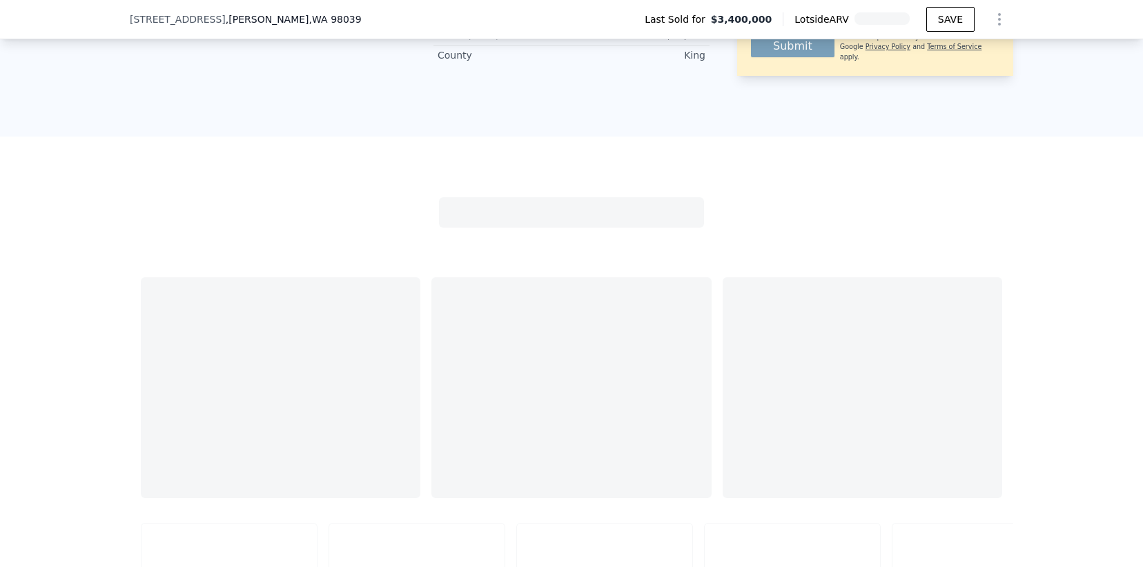
scroll to position [1446, 0]
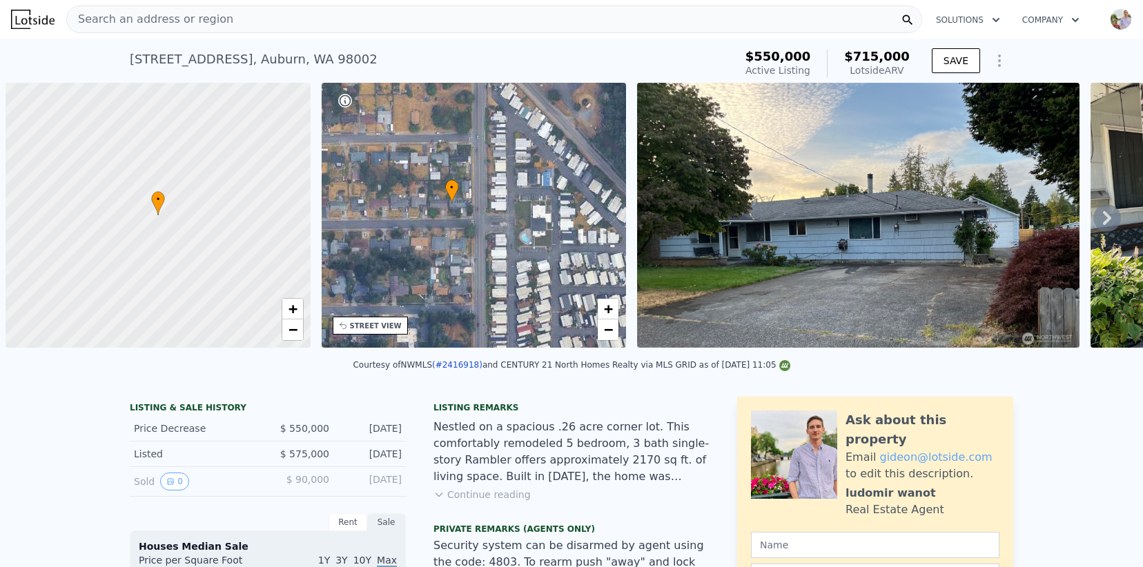
scroll to position [0, 6]
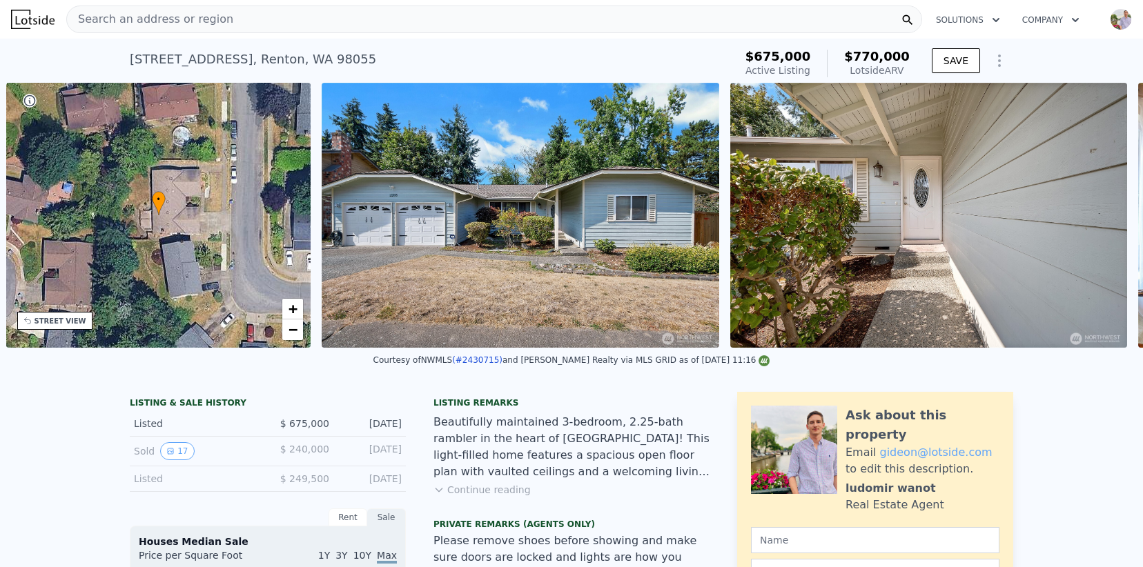
scroll to position [0, 321]
